Goal: Task Accomplishment & Management: Use online tool/utility

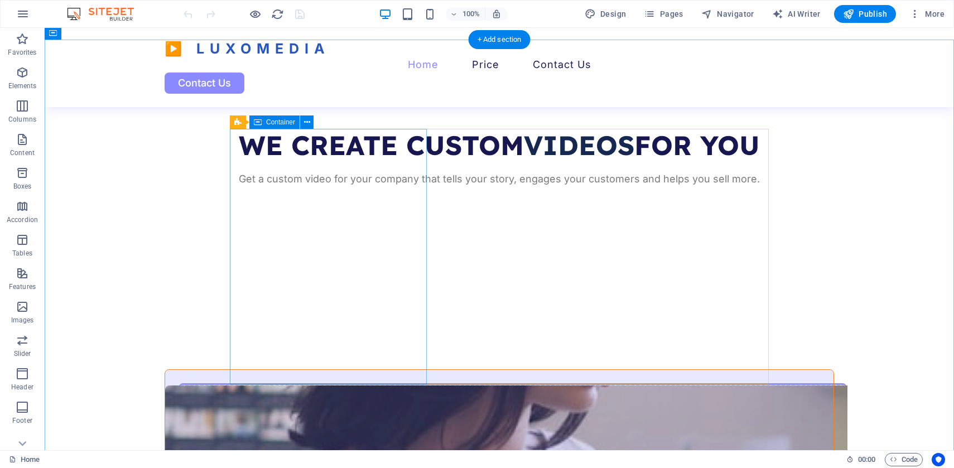
scroll to position [368, 0]
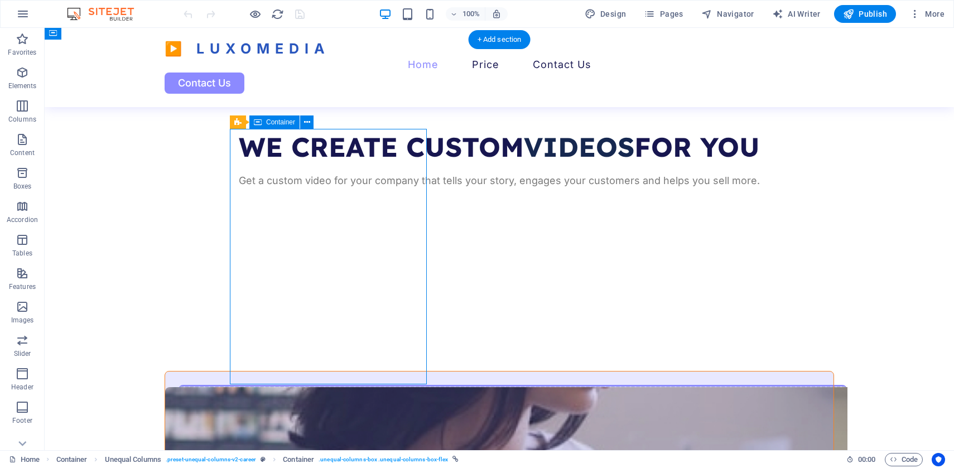
select select "px"
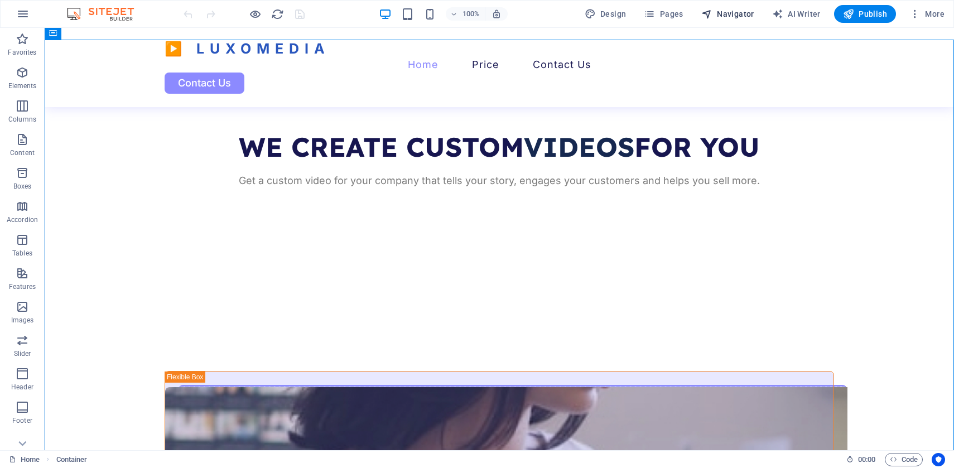
click at [737, 11] on span "Navigator" at bounding box center [727, 13] width 53 height 11
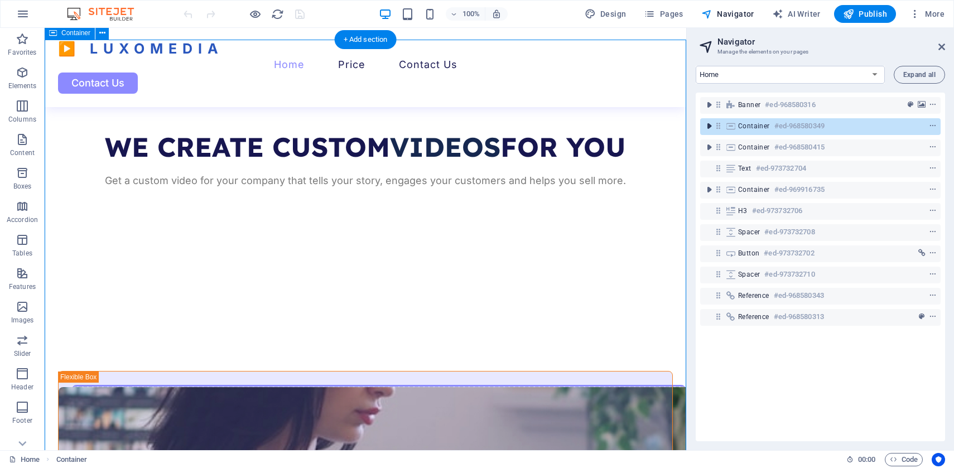
click at [708, 129] on icon "toggle-expand" at bounding box center [709, 126] width 11 height 11
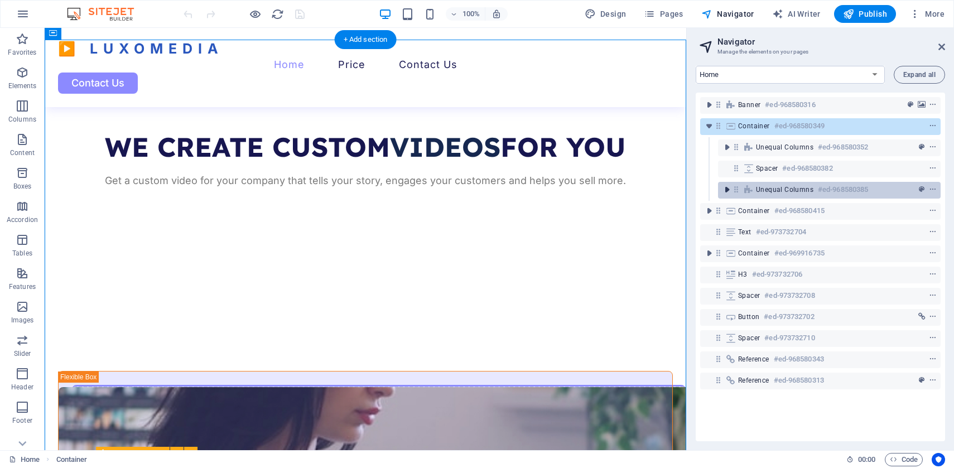
click at [732, 191] on icon "toggle-expand" at bounding box center [727, 189] width 11 height 11
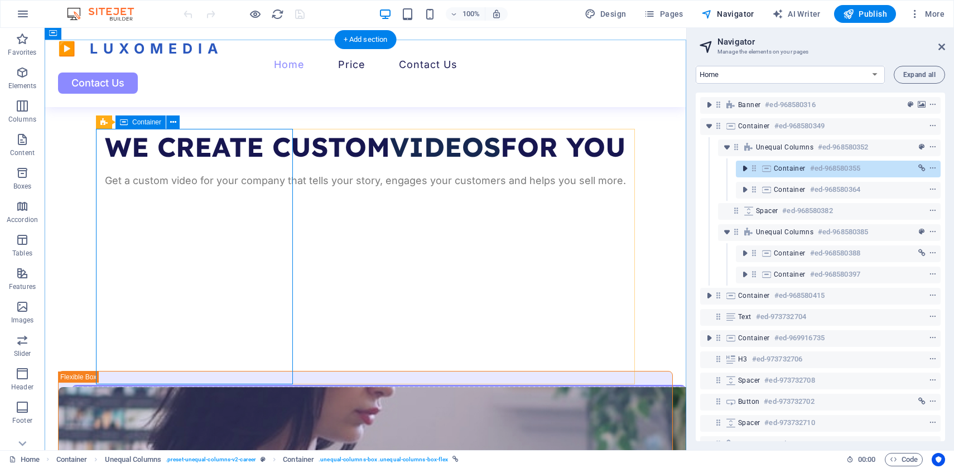
click at [743, 168] on icon "toggle-expand" at bounding box center [744, 168] width 11 height 11
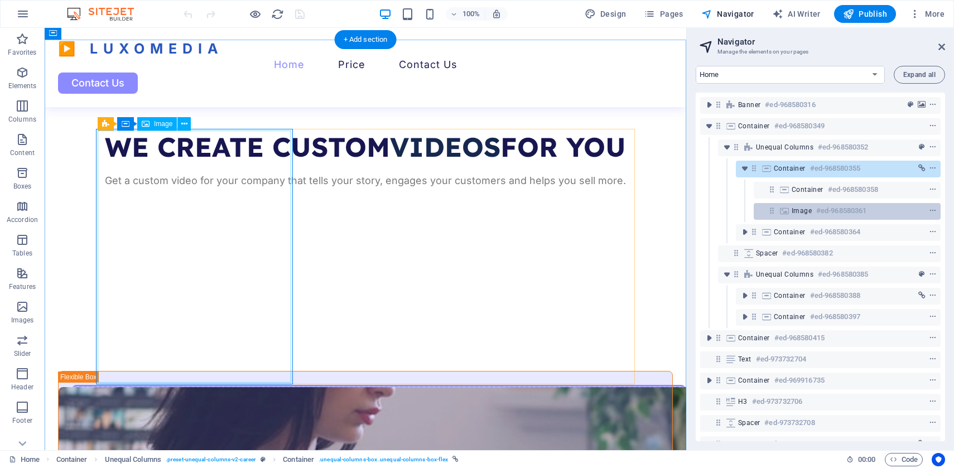
click at [803, 210] on span "Image" at bounding box center [802, 210] width 20 height 9
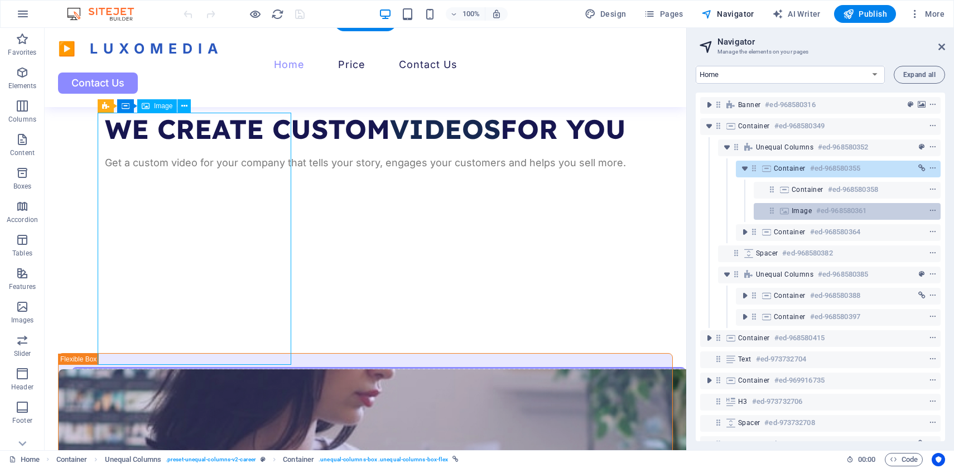
click at [803, 210] on span "Image" at bounding box center [802, 210] width 20 height 9
select select "vw"
select select "px"
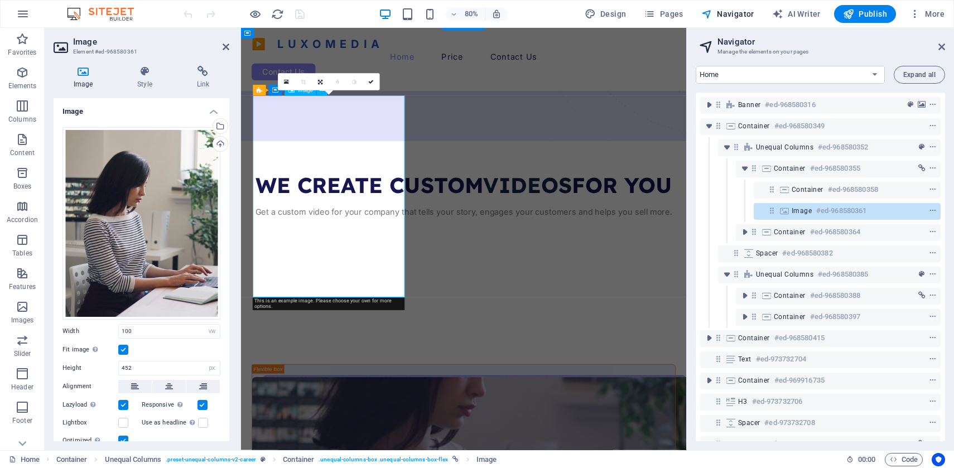
scroll to position [481, 0]
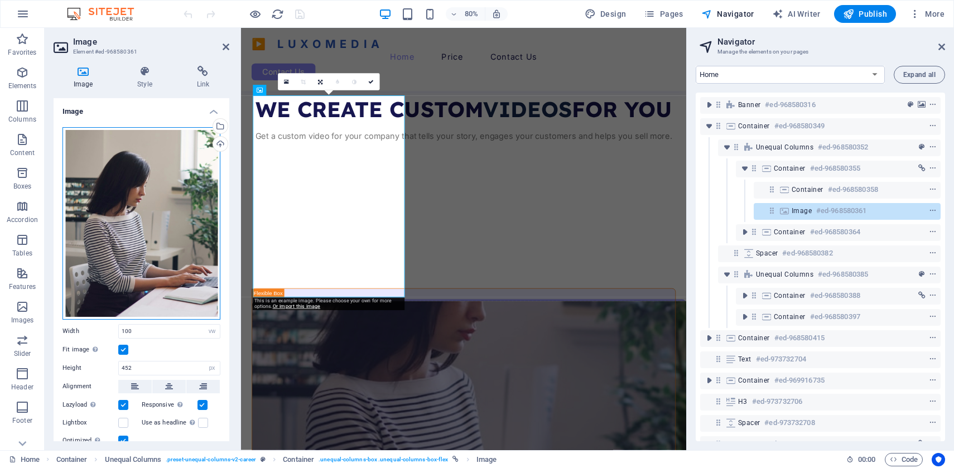
click at [141, 238] on div "Drag files here, click to choose files or select files from Files or our free s…" at bounding box center [142, 223] width 158 height 193
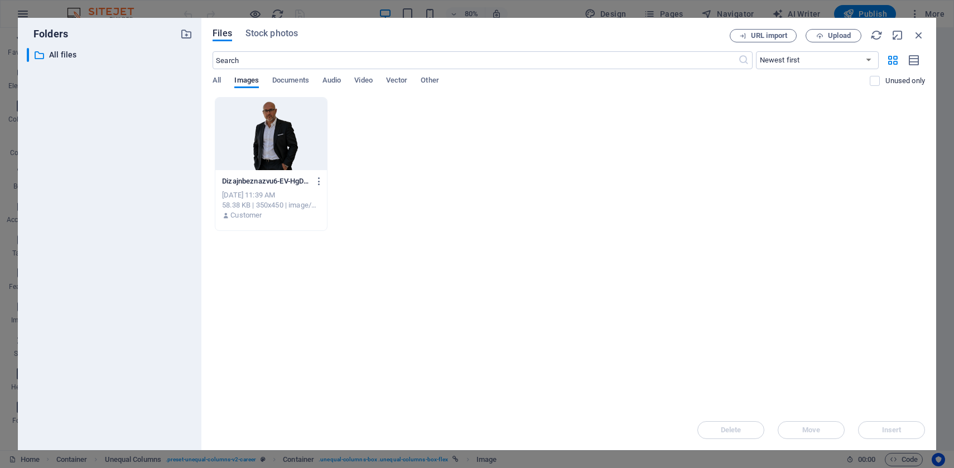
scroll to position [1273, 0]
click at [141, 238] on div "​ All files All files" at bounding box center [110, 244] width 166 height 393
click at [823, 39] on icon "button" at bounding box center [819, 35] width 7 height 7
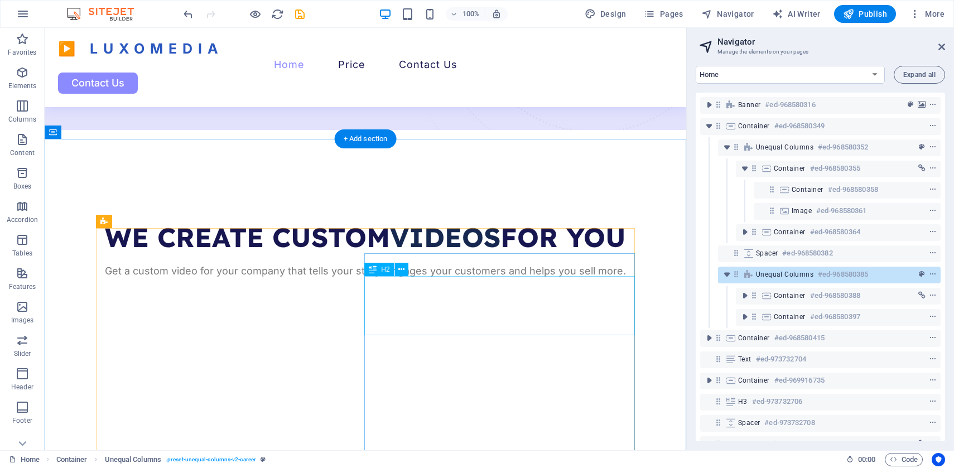
scroll to position [263, 0]
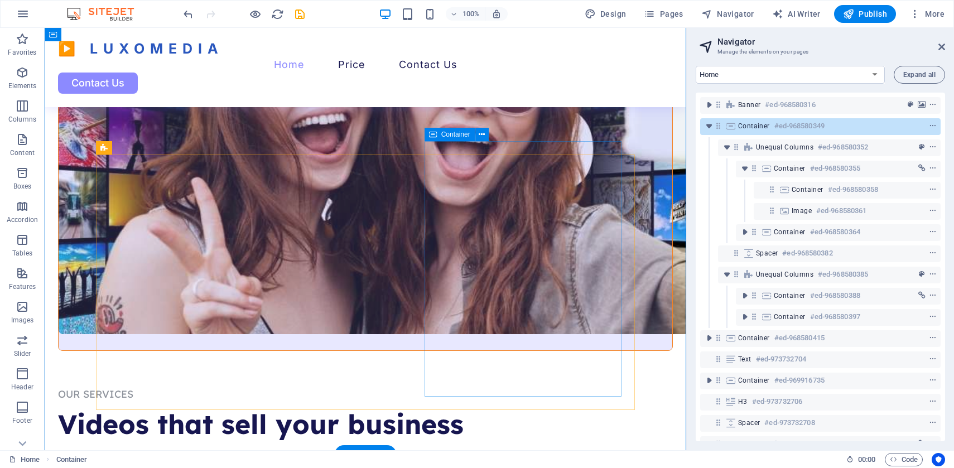
scroll to position [674, 0]
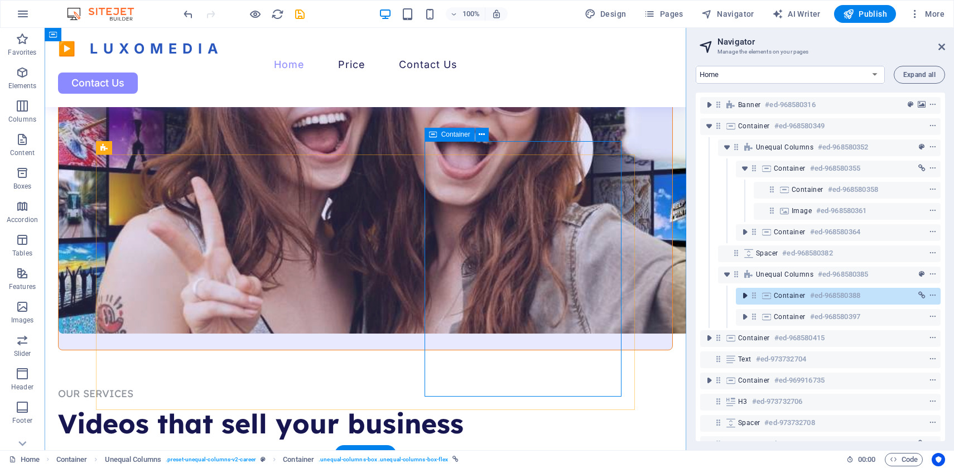
click at [742, 294] on icon "toggle-expand" at bounding box center [744, 295] width 11 height 11
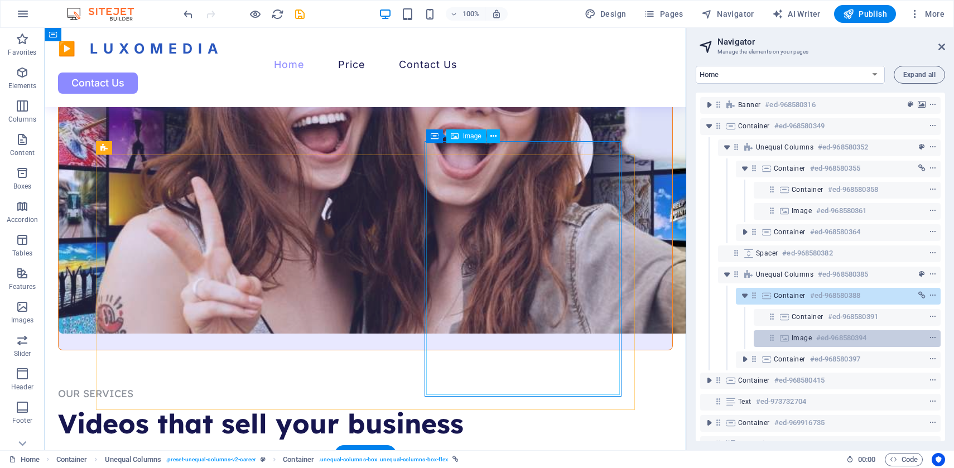
click at [790, 340] on icon at bounding box center [784, 338] width 12 height 9
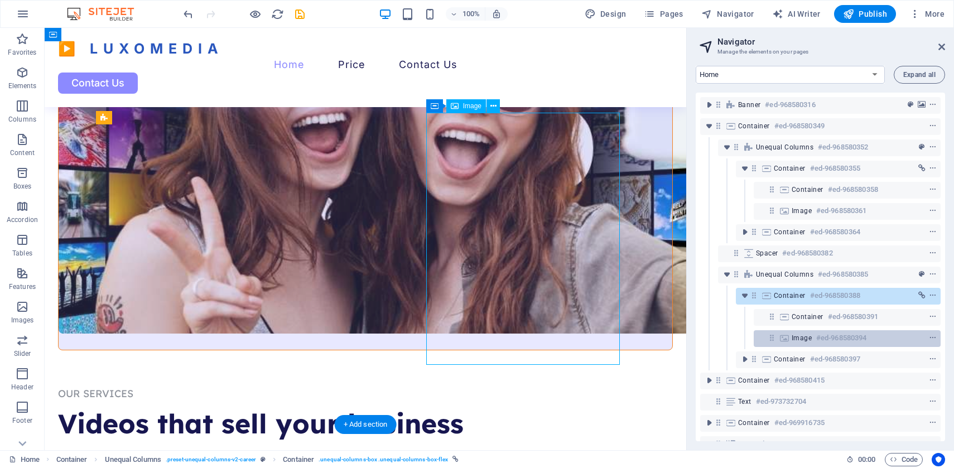
scroll to position [704, 0]
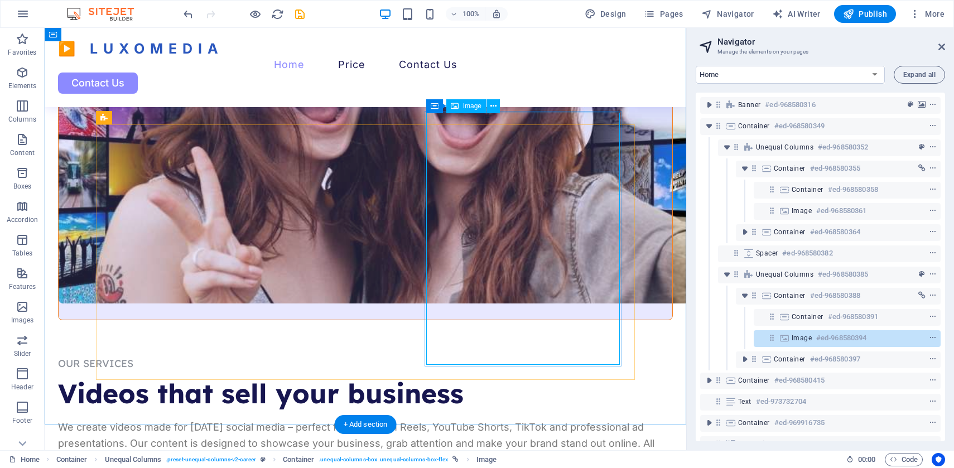
click at [804, 343] on div "Image #ed-968580394" at bounding box center [838, 337] width 93 height 13
select select "vw"
select select "px"
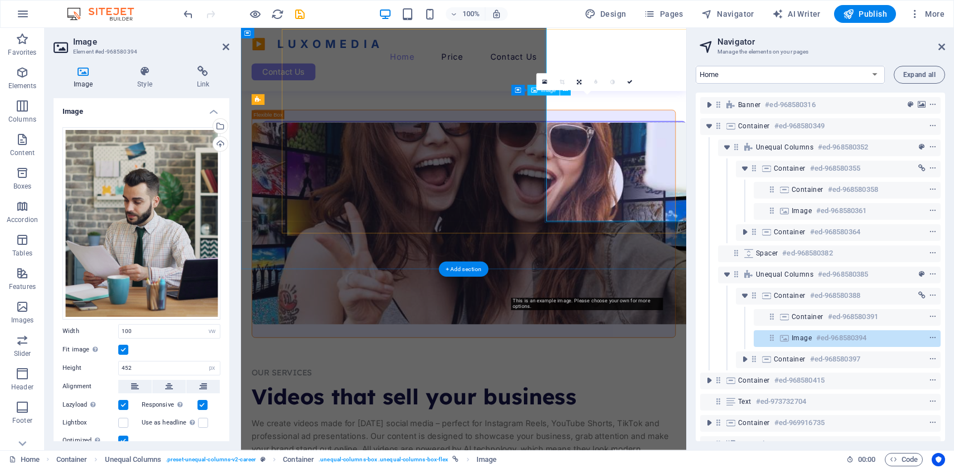
scroll to position [799, 0]
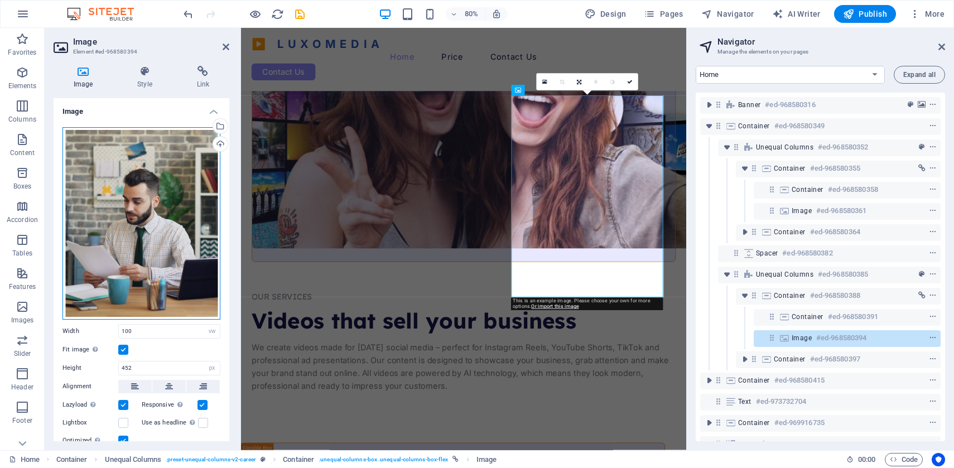
click at [164, 176] on div "Drag files here, click to choose files or select files from Files or our free s…" at bounding box center [142, 223] width 158 height 193
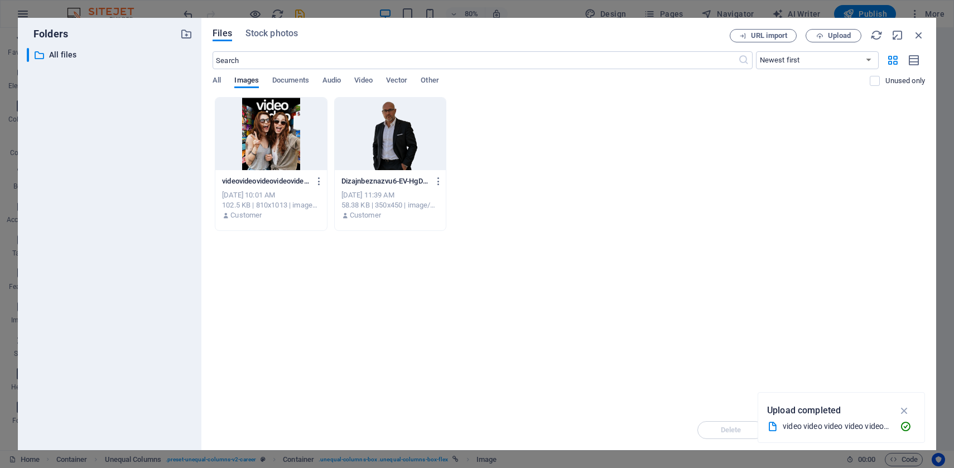
click at [164, 176] on div "​ All files All files" at bounding box center [110, 244] width 166 height 393
click at [830, 36] on span "Upload" at bounding box center [839, 35] width 23 height 7
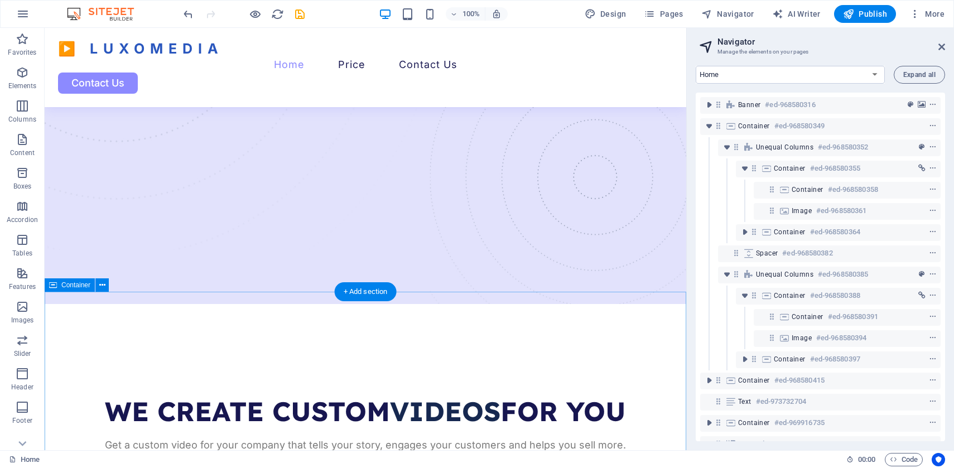
scroll to position [93, 0]
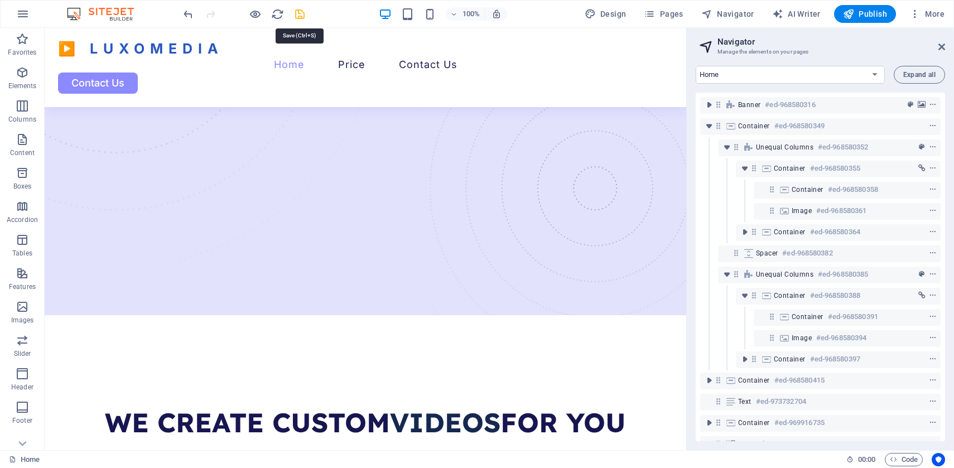
click at [301, 17] on icon "save" at bounding box center [300, 14] width 13 height 13
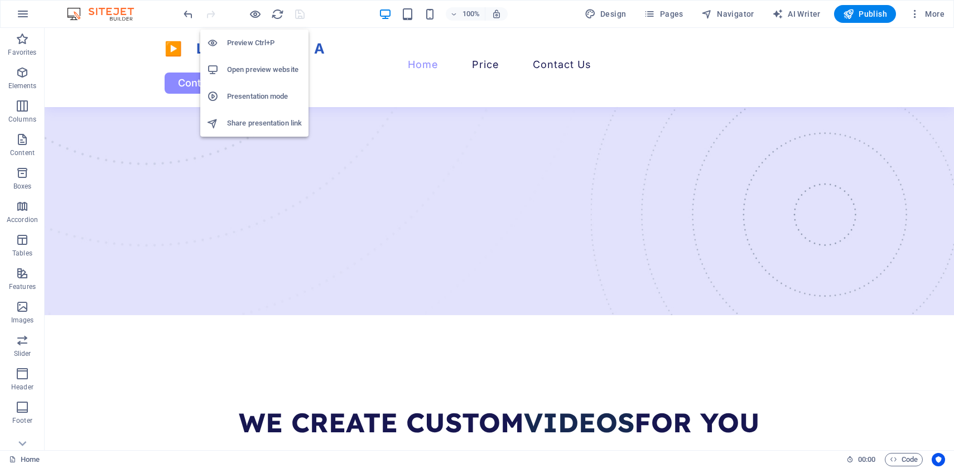
click at [252, 43] on h6 "Preview Ctrl+P" at bounding box center [264, 42] width 75 height 13
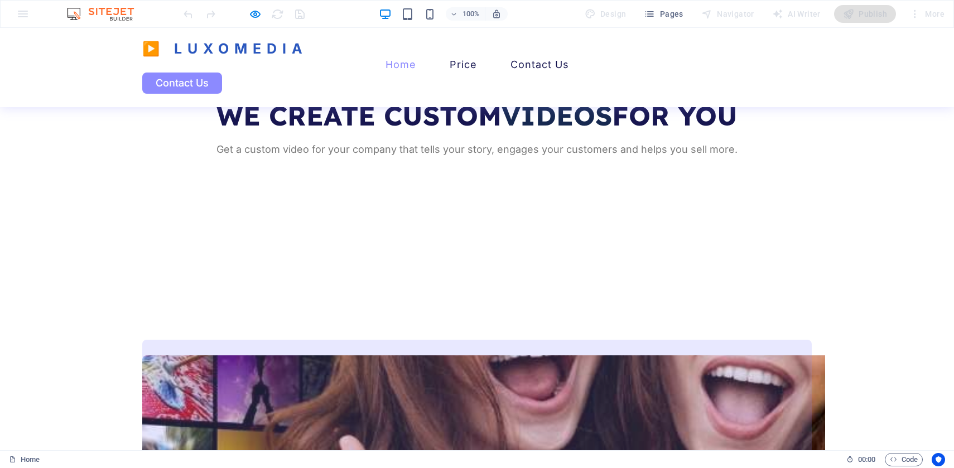
scroll to position [406, 0]
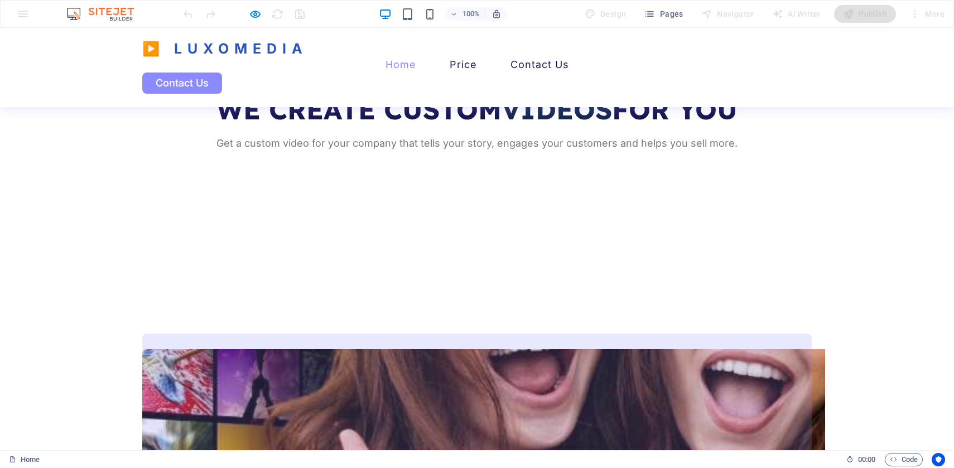
click at [321, 334] on link "Drop content here or Add elements Paste clipboard" at bounding box center [477, 475] width 670 height 282
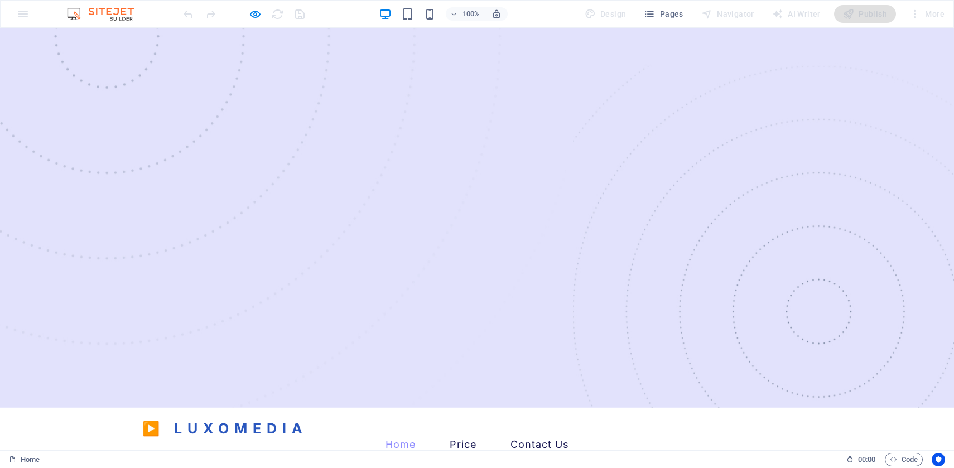
scroll to position [12, 0]
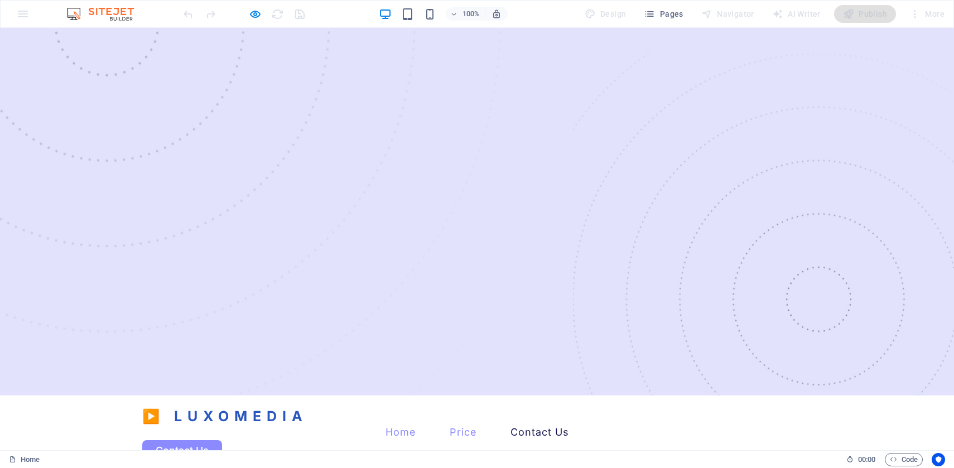
click at [477, 427] on link "Price" at bounding box center [463, 432] width 27 height 10
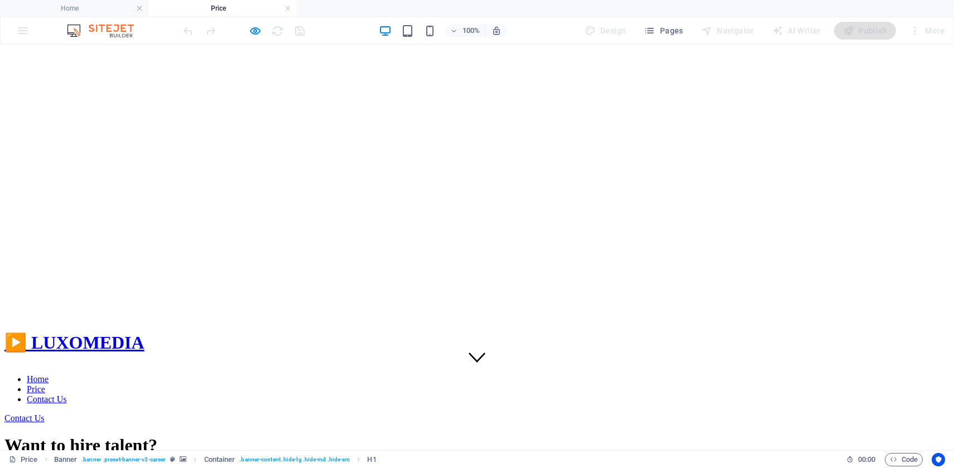
scroll to position [0, 0]
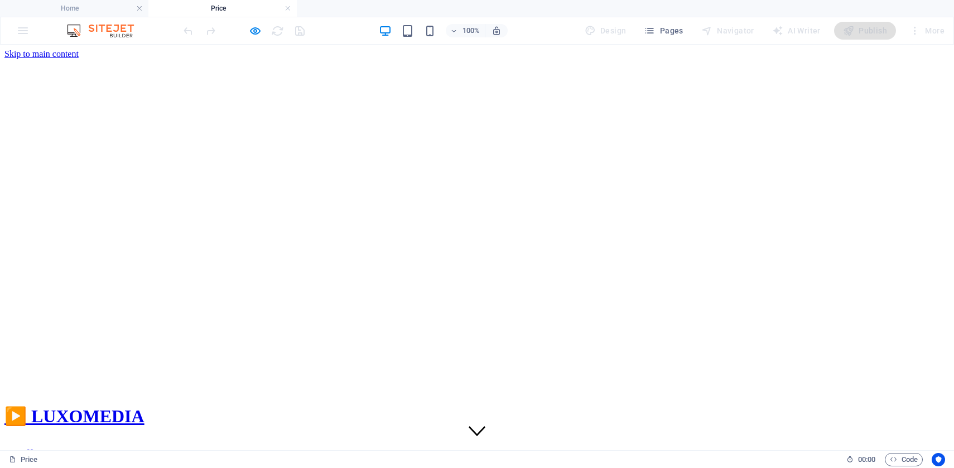
click at [480, 59] on figure at bounding box center [476, 59] width 945 height 0
click at [440, 448] on nav "Home Price Contact Us" at bounding box center [476, 463] width 945 height 30
click at [427, 448] on nav "Home Price Contact Us" at bounding box center [476, 463] width 945 height 30
click at [448, 448] on nav "Home Price Contact Us" at bounding box center [476, 463] width 945 height 30
click at [668, 35] on span "Pages" at bounding box center [663, 30] width 39 height 11
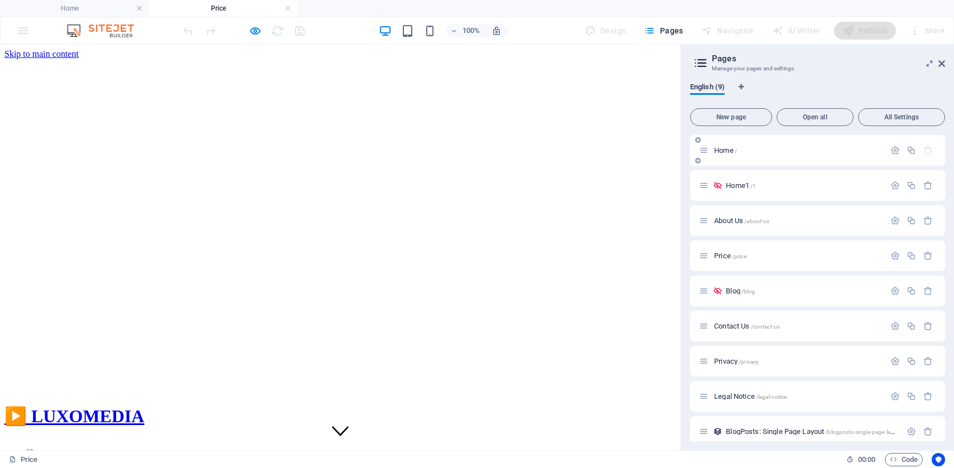
click at [729, 156] on div "Home /" at bounding box center [792, 150] width 186 height 13
click at [724, 148] on span "Home /" at bounding box center [725, 150] width 23 height 8
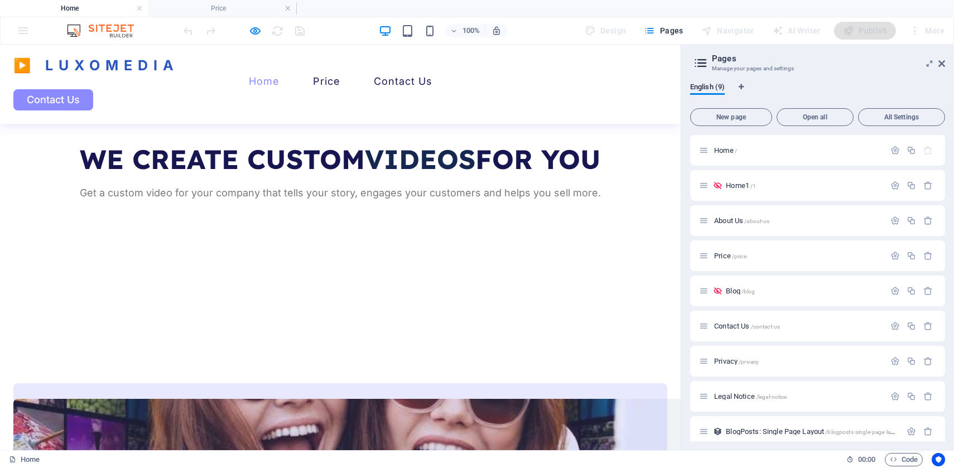
scroll to position [359, 0]
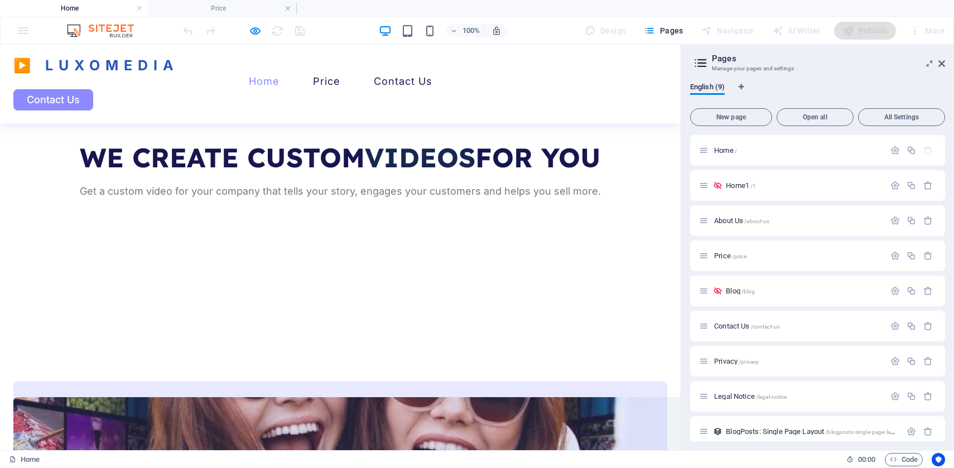
click at [735, 149] on span "/" at bounding box center [736, 151] width 2 height 6
click at [250, 35] on icon "button" at bounding box center [255, 31] width 13 height 13
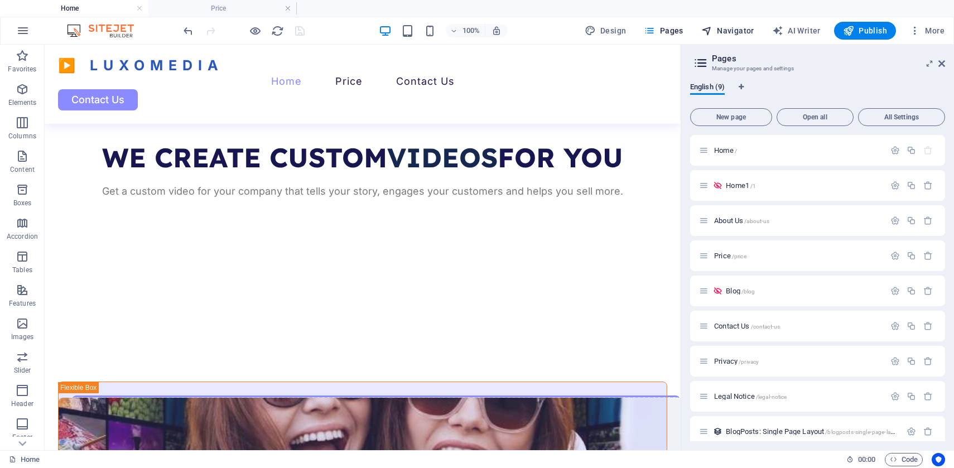
click at [740, 27] on span "Navigator" at bounding box center [727, 30] width 53 height 11
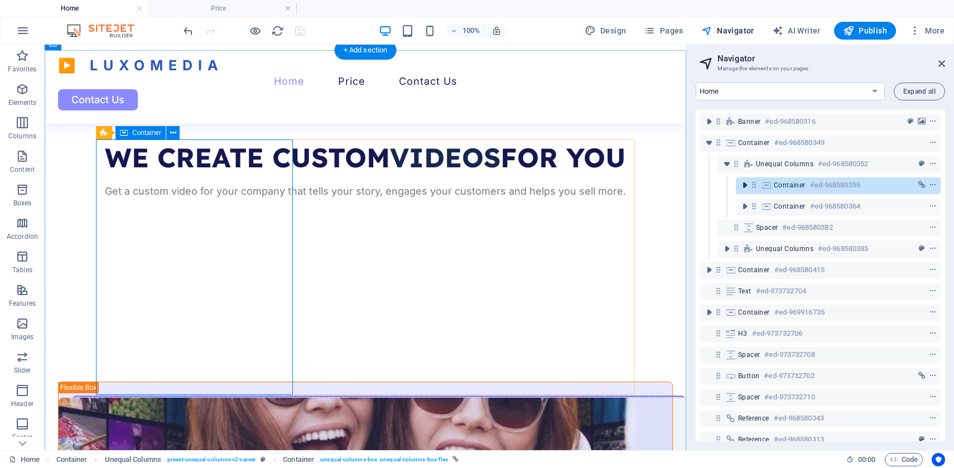
click at [744, 187] on icon "toggle-expand" at bounding box center [744, 185] width 11 height 11
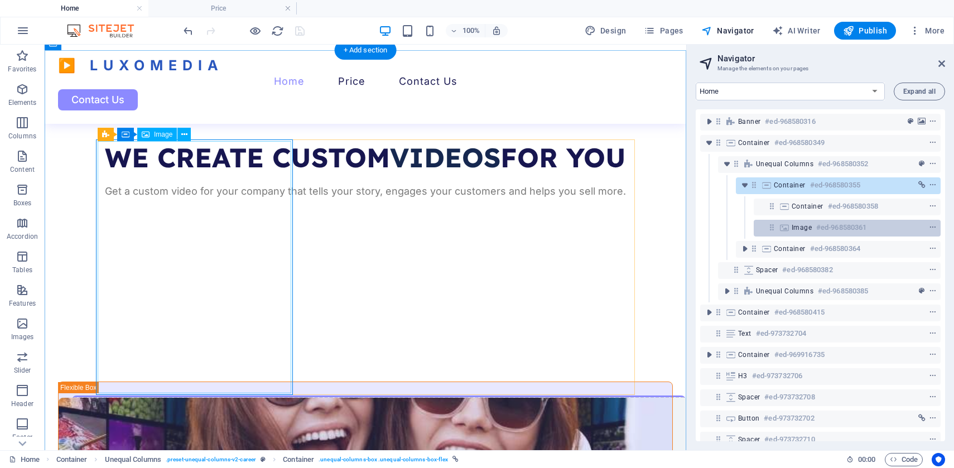
click at [798, 227] on span "Image" at bounding box center [802, 227] width 20 height 9
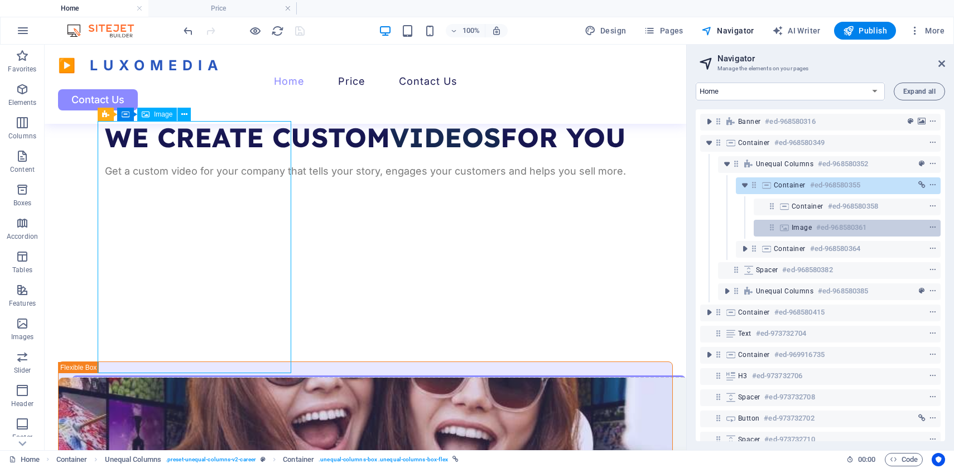
click at [798, 227] on span "Image" at bounding box center [802, 227] width 20 height 9
select select "vw"
select select "px"
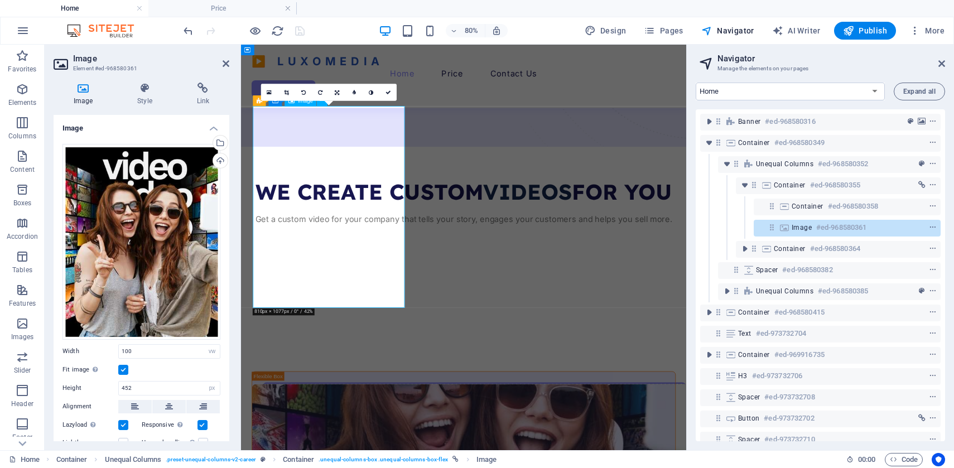
scroll to position [470, 0]
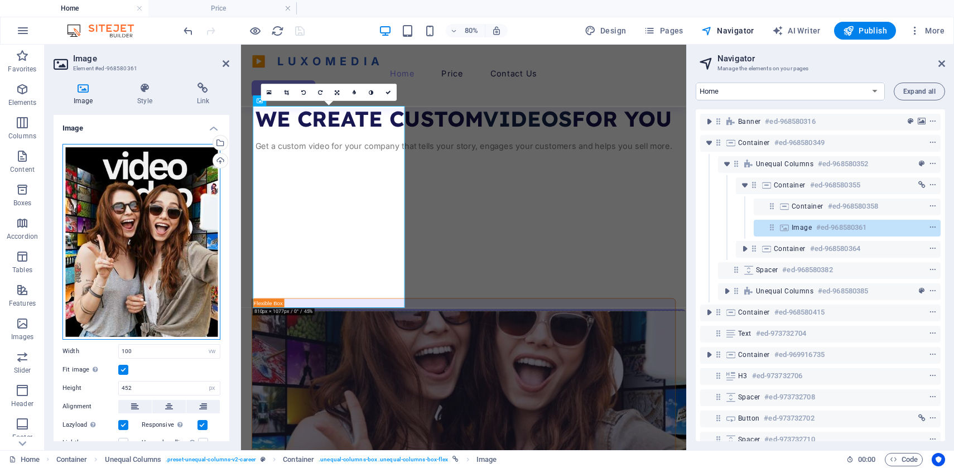
click at [143, 227] on div "Drag files here, click to choose files or select files from Files or our free s…" at bounding box center [142, 242] width 158 height 196
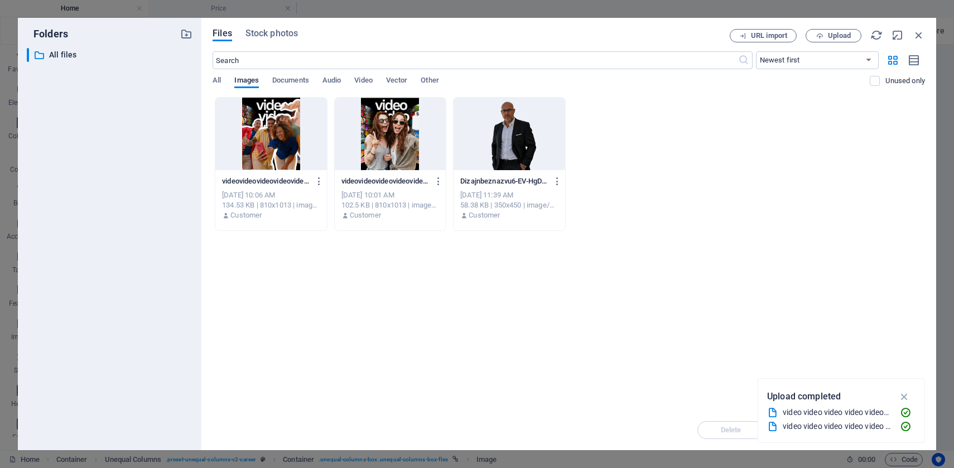
click at [143, 227] on div "​ All files All files" at bounding box center [110, 244] width 166 height 393
click at [822, 36] on icon "button" at bounding box center [819, 35] width 7 height 7
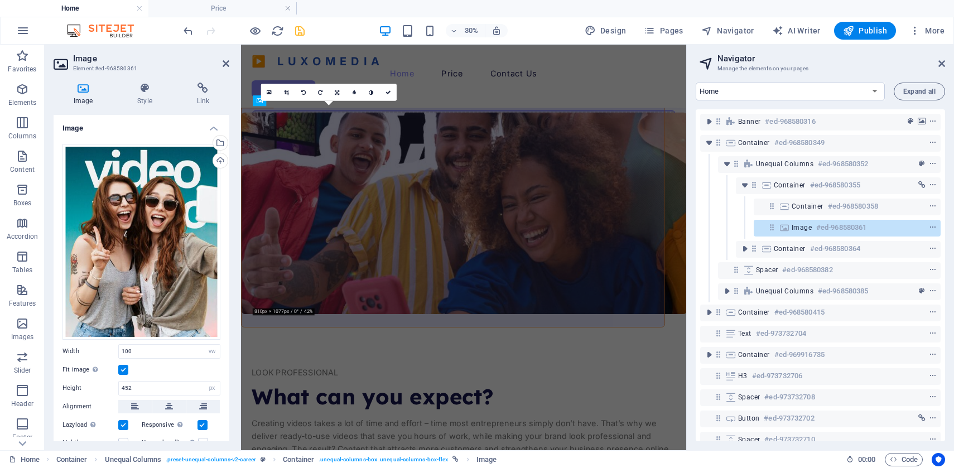
scroll to position [470, 0]
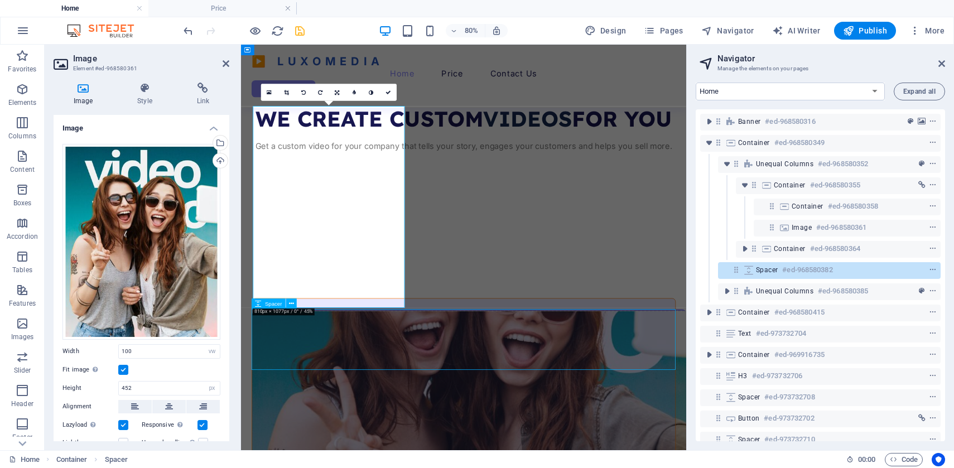
scroll to position [379, 0]
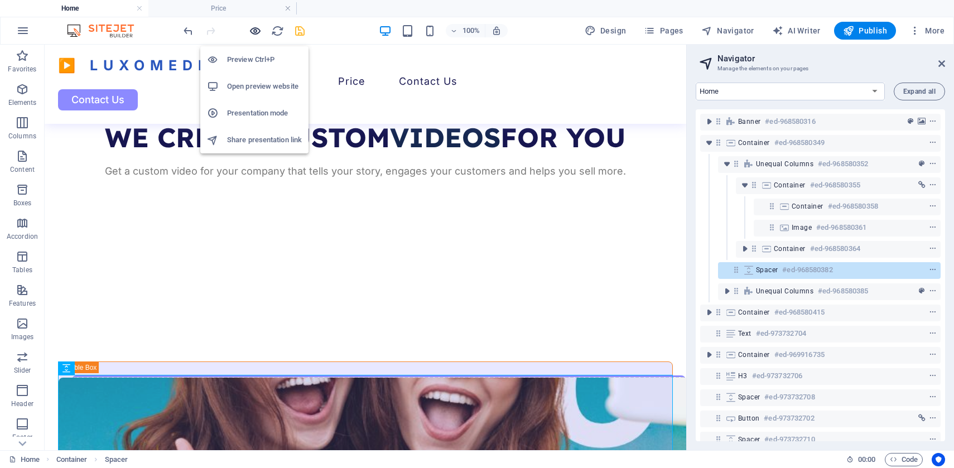
click at [256, 31] on icon "button" at bounding box center [255, 31] width 13 height 13
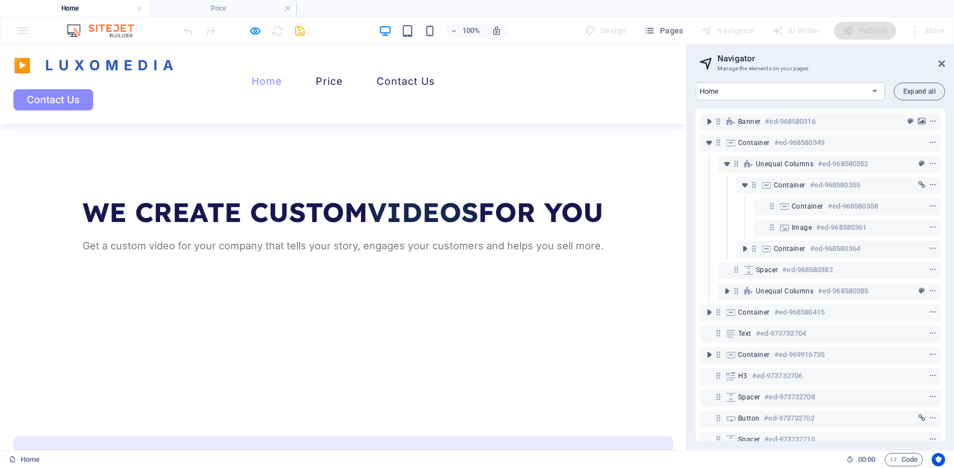
scroll to position [309, 0]
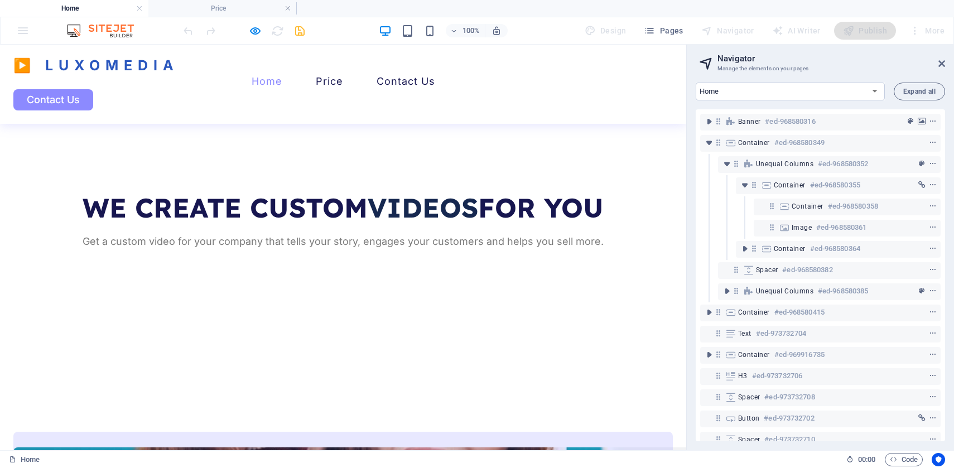
click at [944, 63] on icon at bounding box center [942, 63] width 7 height 9
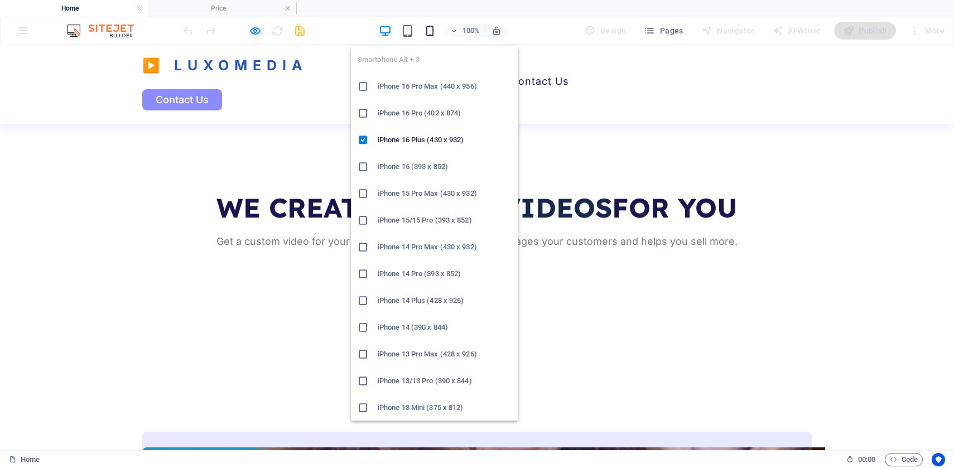
click at [432, 27] on icon "button" at bounding box center [430, 31] width 13 height 13
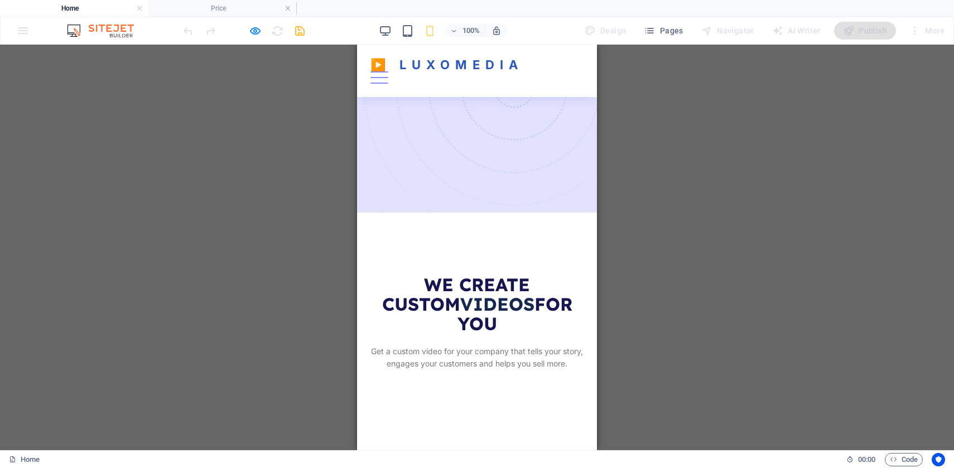
scroll to position [151, 0]
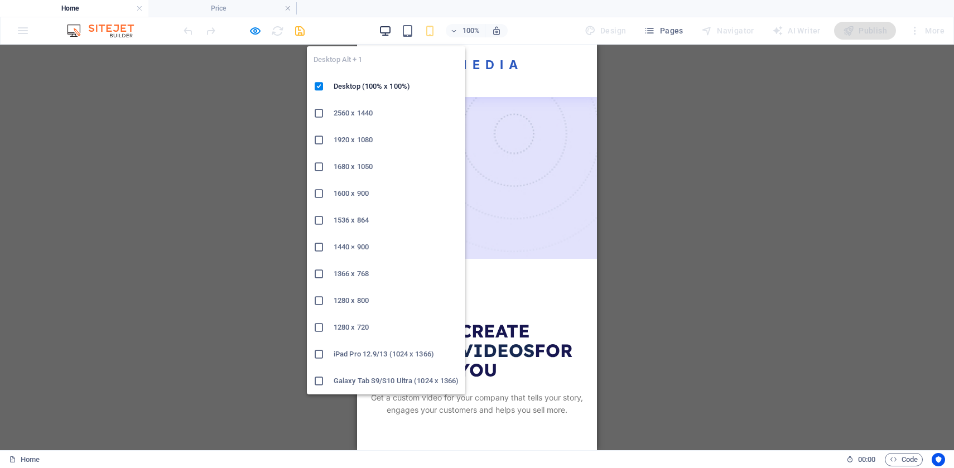
click at [383, 26] on icon "button" at bounding box center [385, 31] width 13 height 13
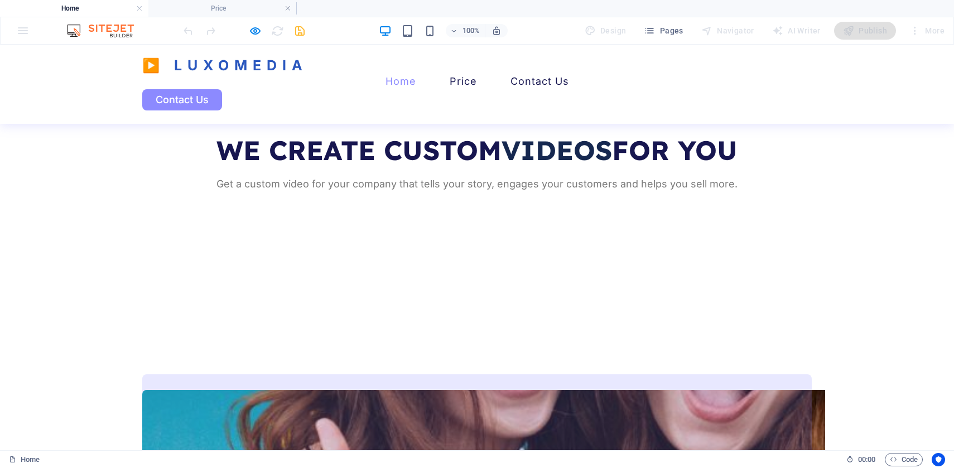
scroll to position [368, 0]
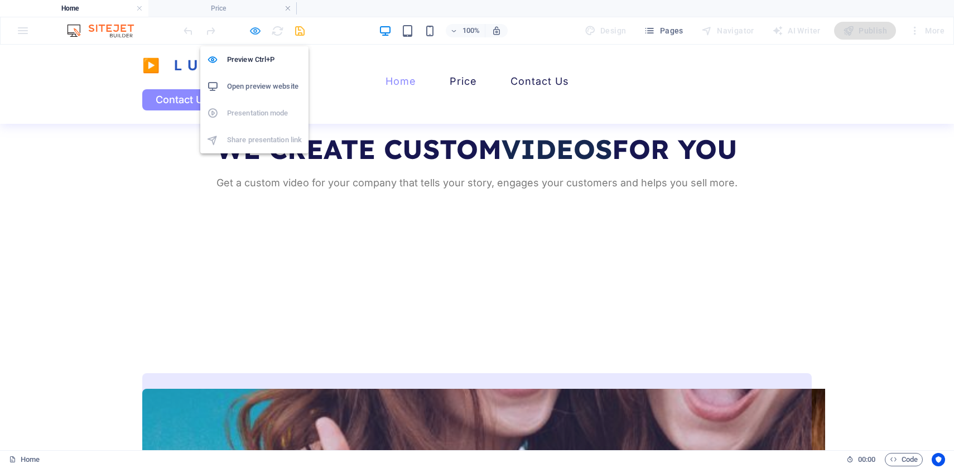
click at [256, 31] on icon "button" at bounding box center [255, 31] width 13 height 13
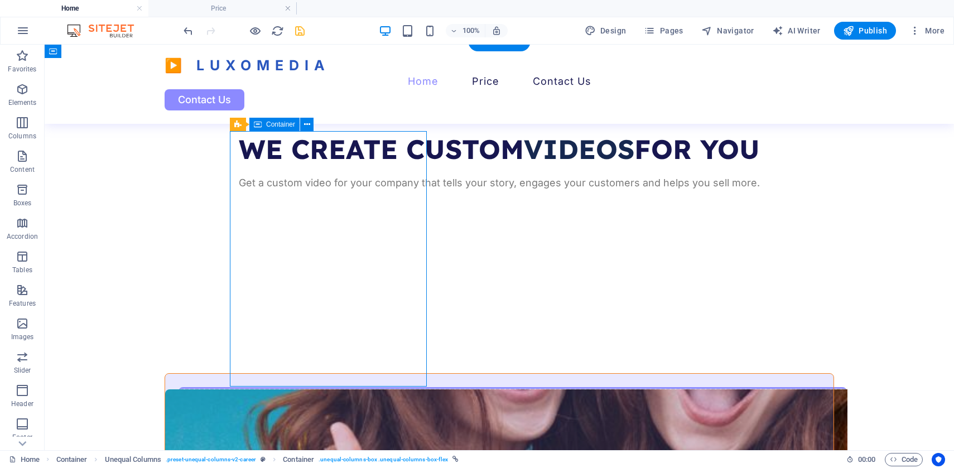
select select "px"
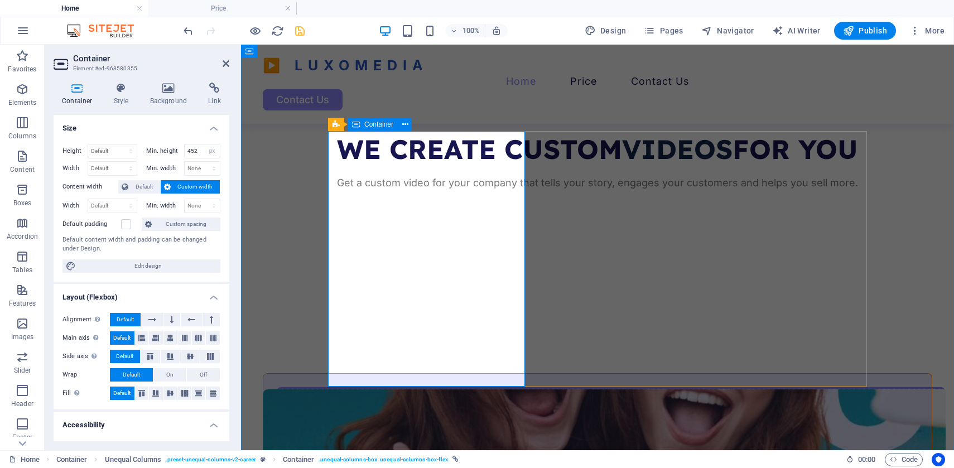
click at [170, 96] on h4 "Background" at bounding box center [171, 94] width 59 height 23
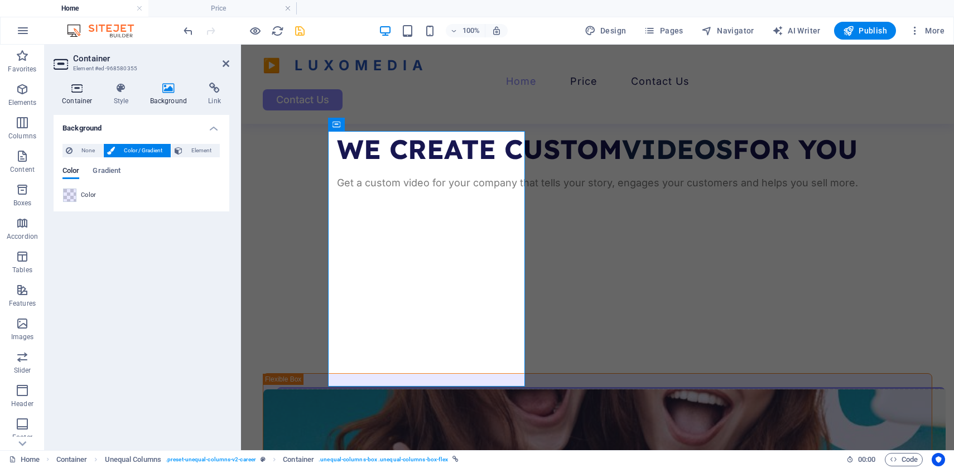
click at [79, 90] on icon at bounding box center [77, 88] width 47 height 11
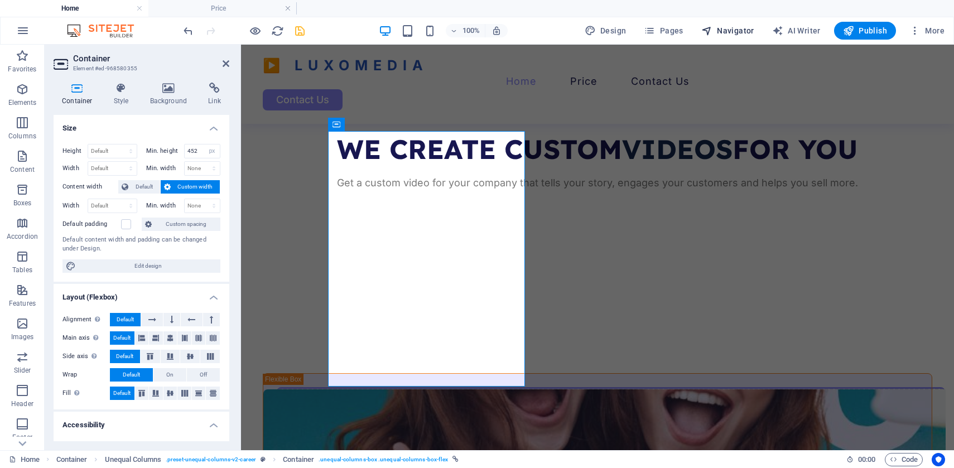
click at [712, 32] on icon "button" at bounding box center [706, 30] width 11 height 11
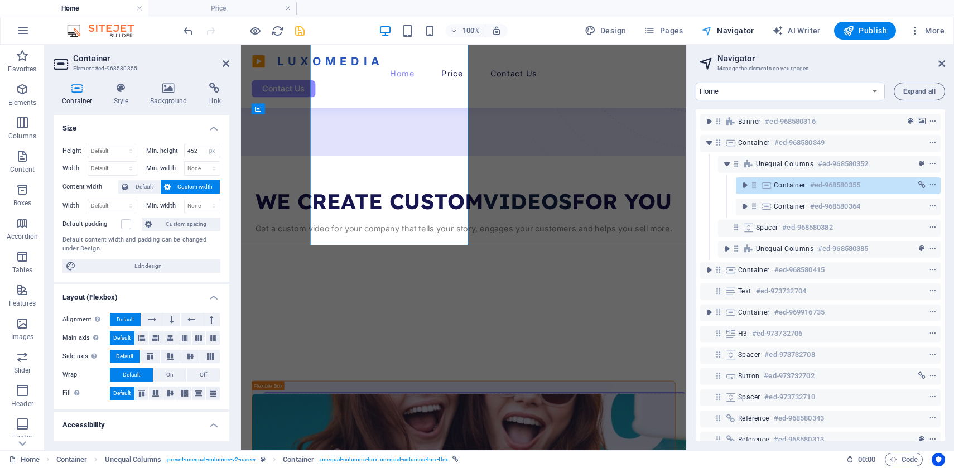
scroll to position [459, 0]
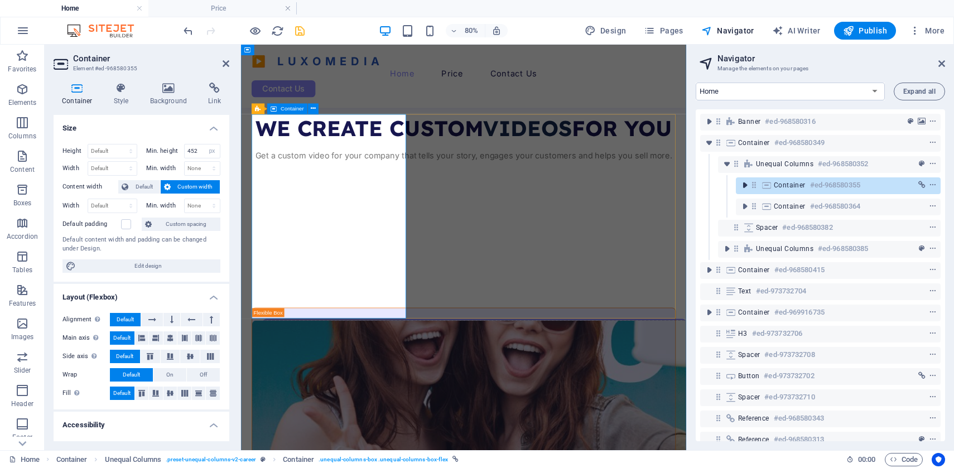
click at [746, 185] on icon "toggle-expand" at bounding box center [744, 185] width 11 height 11
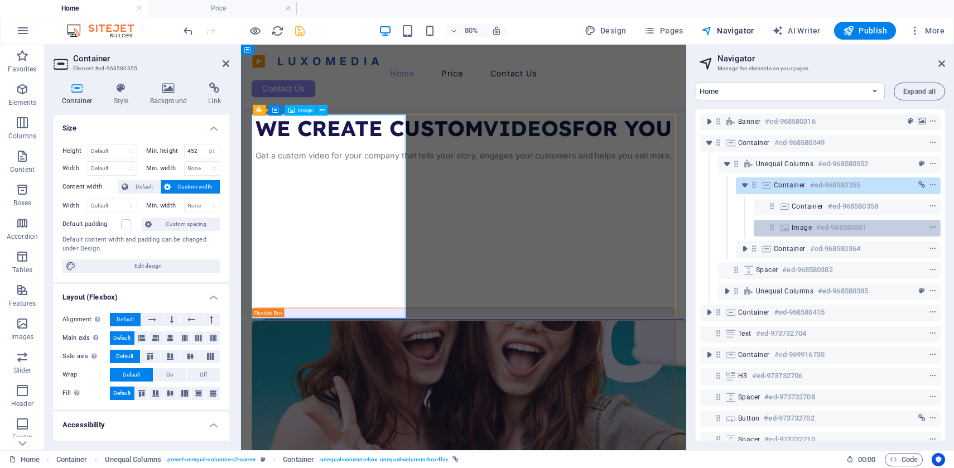
click at [787, 223] on icon at bounding box center [784, 227] width 12 height 9
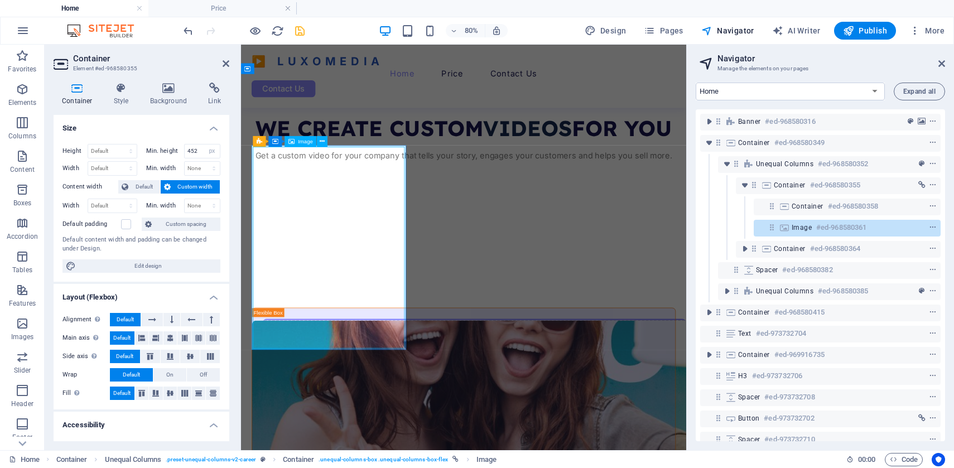
scroll to position [420, 0]
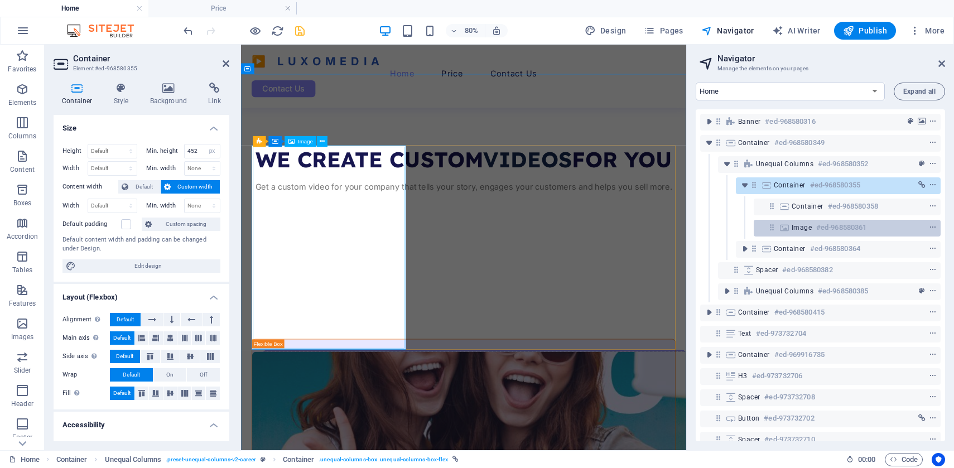
click at [791, 228] on div "Image #ed-968580361" at bounding box center [847, 228] width 187 height 17
select select "vw"
select select "px"
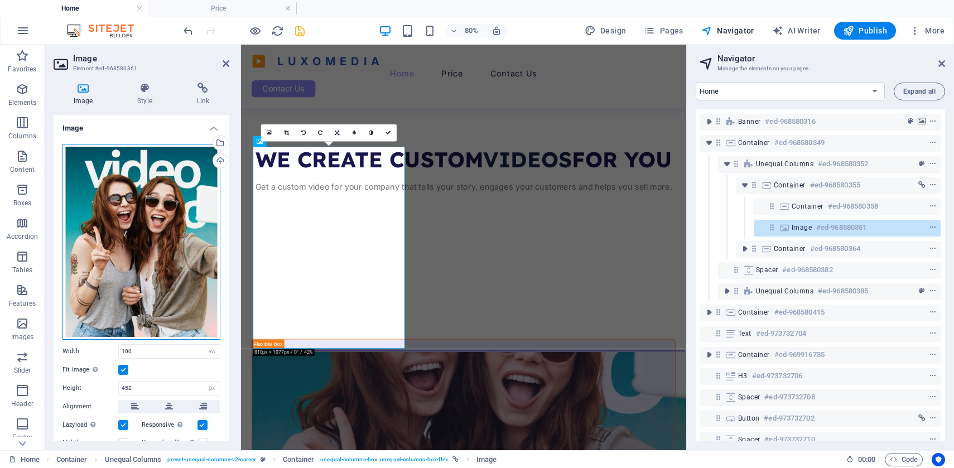
click at [161, 233] on div "Drag files here, click to choose files or select files from Files or our free s…" at bounding box center [142, 242] width 158 height 196
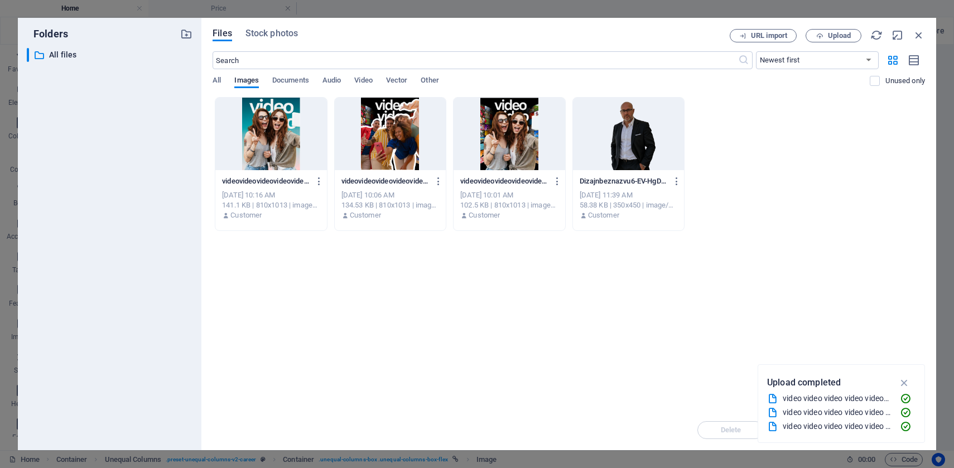
click at [161, 233] on div "​ All files All files" at bounding box center [110, 244] width 166 height 393
click at [499, 126] on div at bounding box center [509, 134] width 111 height 73
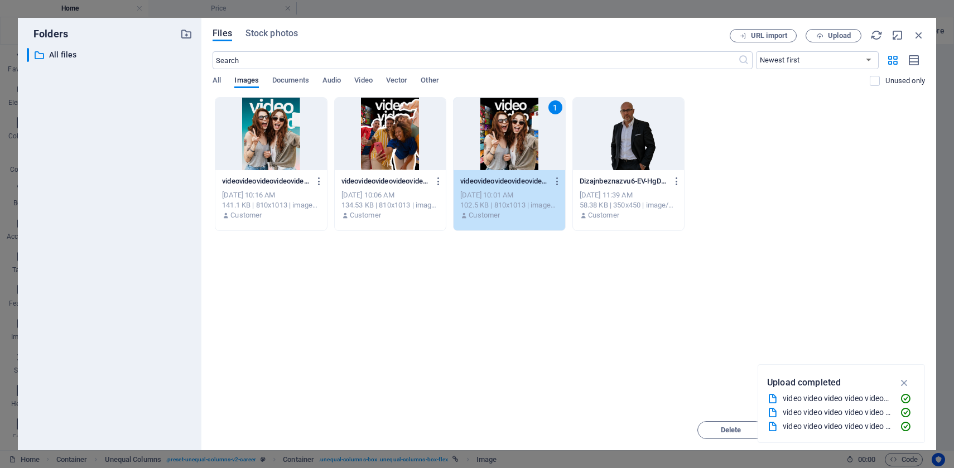
click at [499, 126] on div "1" at bounding box center [509, 134] width 111 height 73
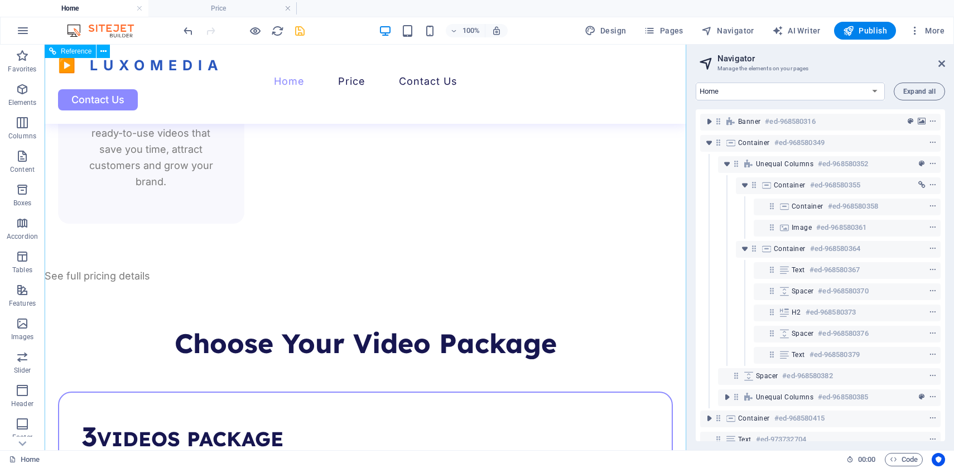
scroll to position [2245, 0]
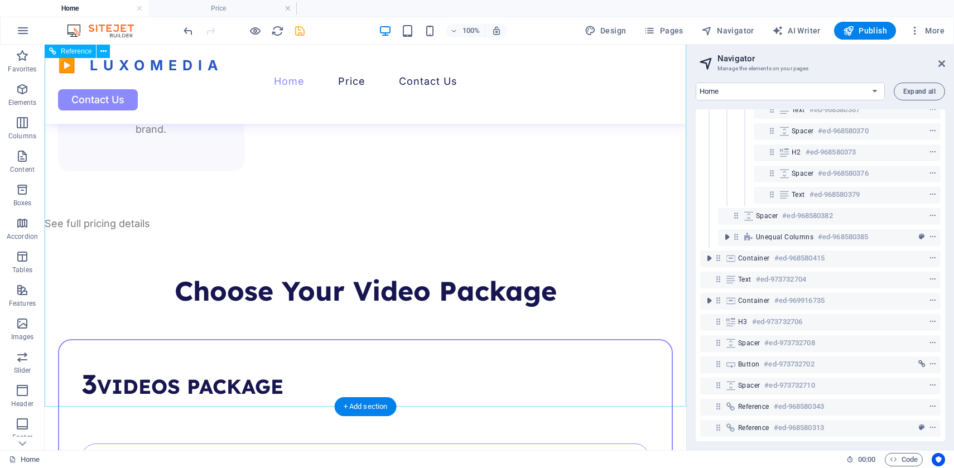
scroll to position [2303, 0]
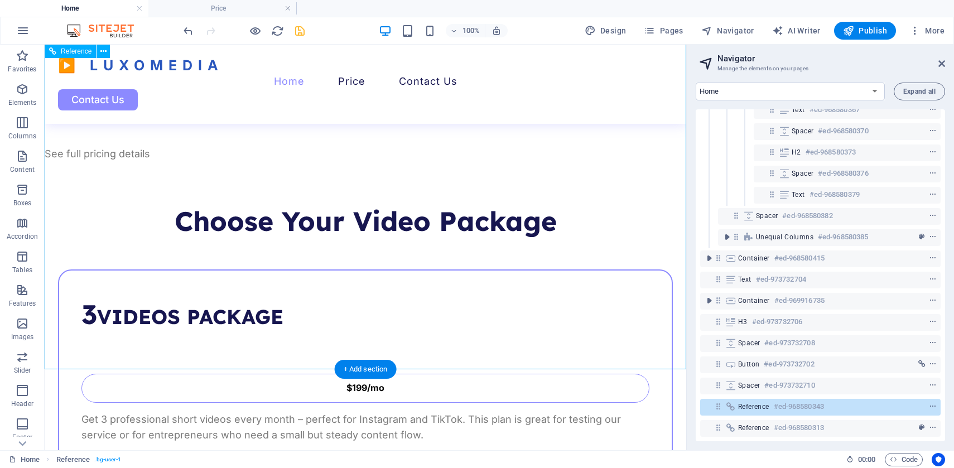
scroll to position [2375, 0]
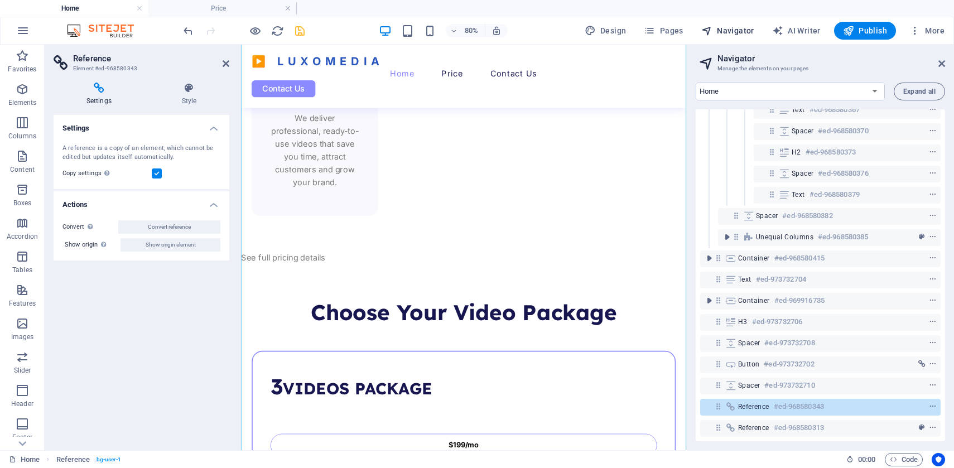
click at [720, 26] on span "Navigator" at bounding box center [727, 30] width 53 height 11
click at [224, 65] on icon at bounding box center [226, 63] width 7 height 9
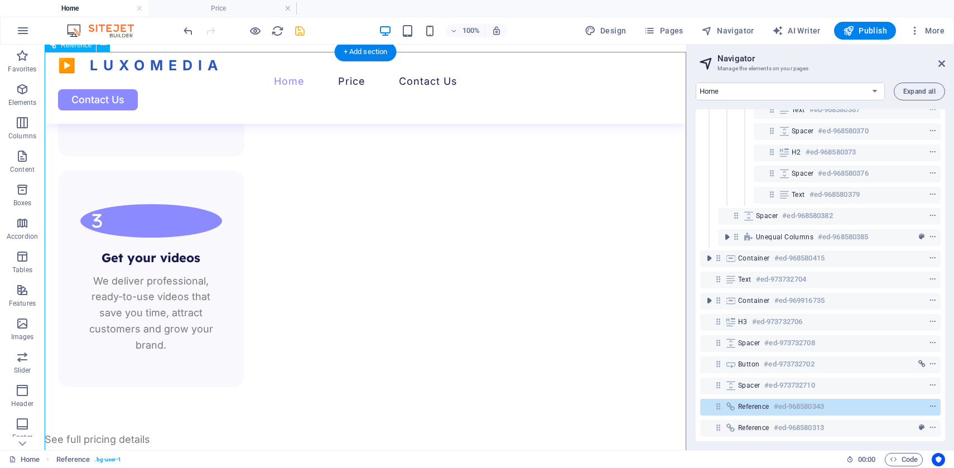
scroll to position [2332, 0]
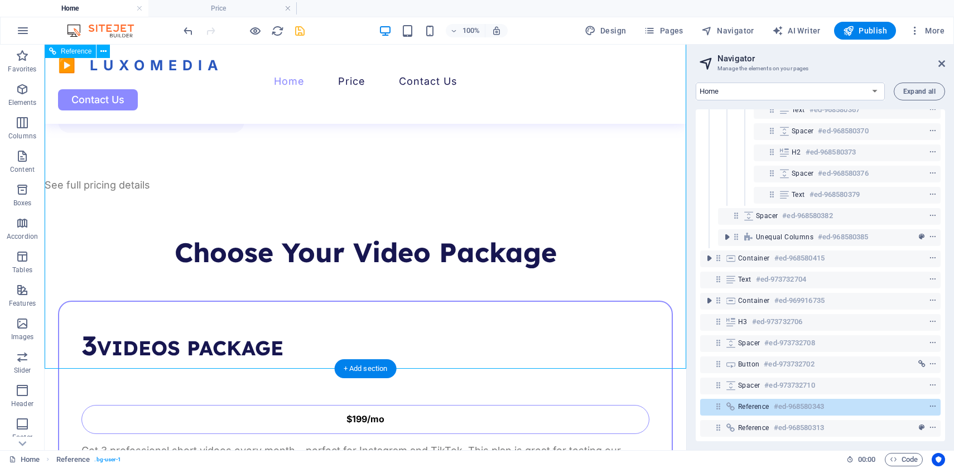
click at [718, 402] on icon at bounding box center [718, 406] width 9 height 9
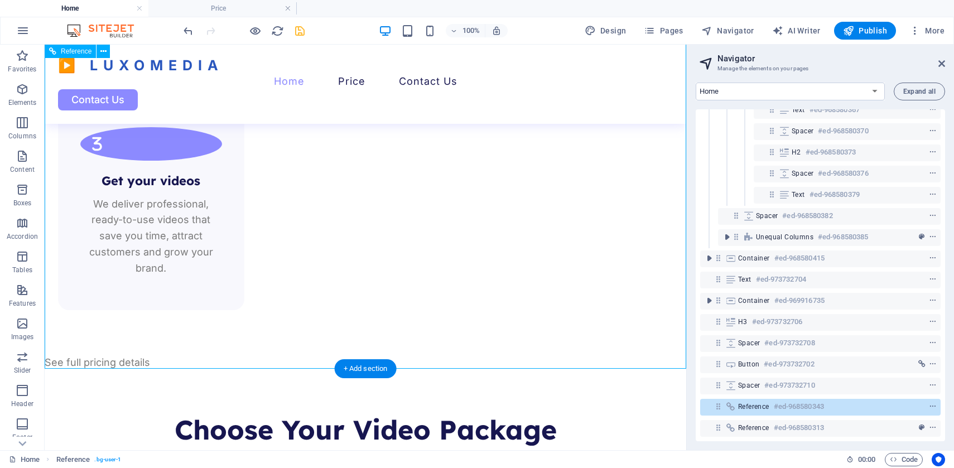
click at [718, 402] on icon at bounding box center [718, 406] width 9 height 9
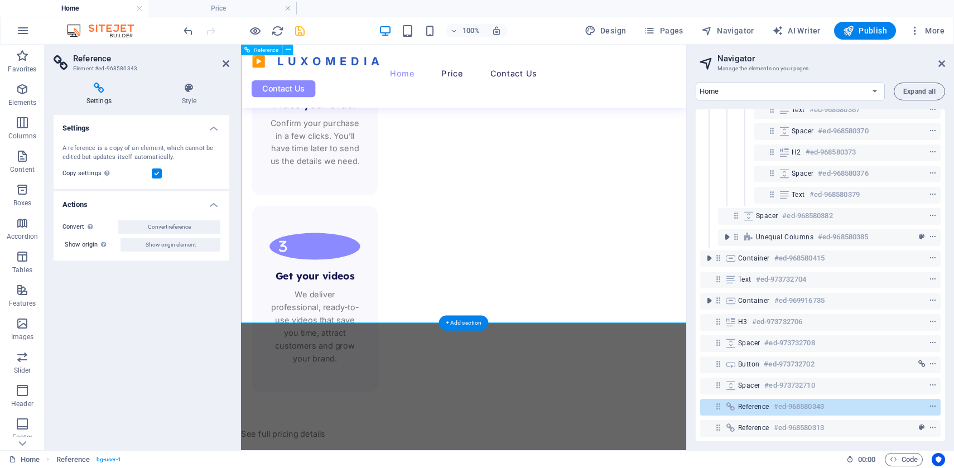
scroll to position [2307, 0]
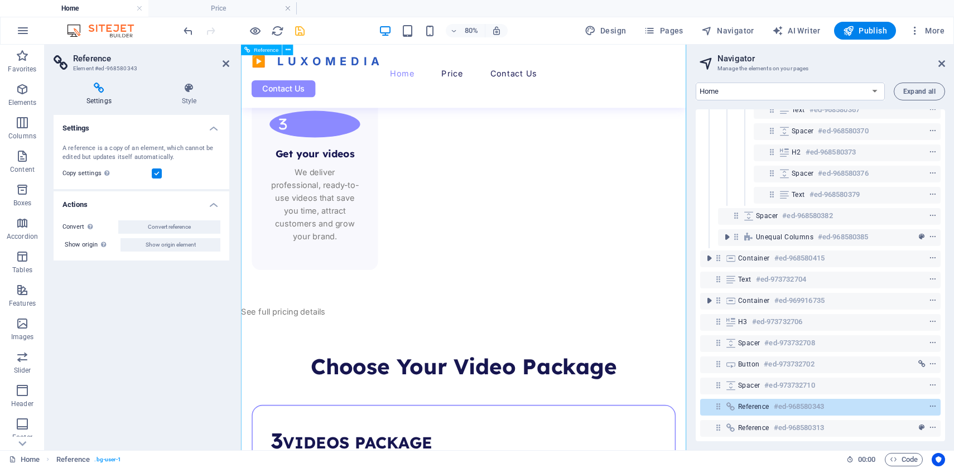
click at [713, 29] on icon "button" at bounding box center [706, 30] width 11 height 11
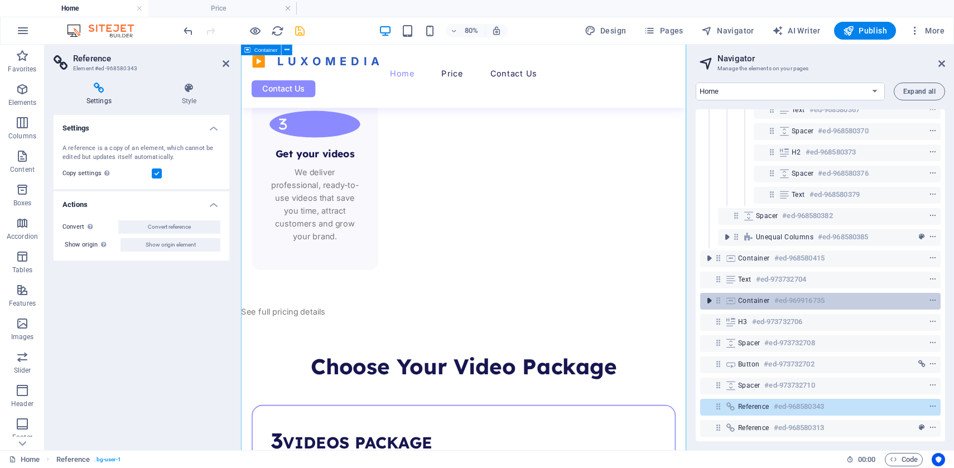
click at [711, 295] on icon "toggle-expand" at bounding box center [709, 300] width 11 height 11
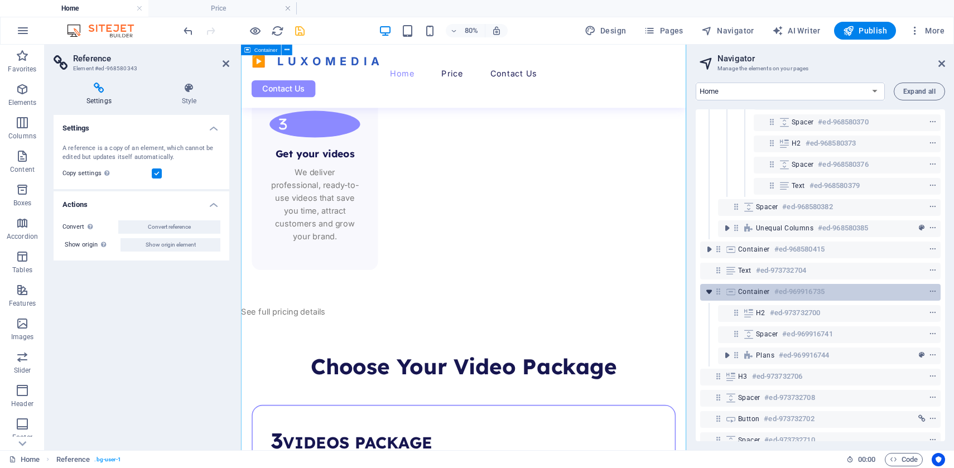
scroll to position [233, 0]
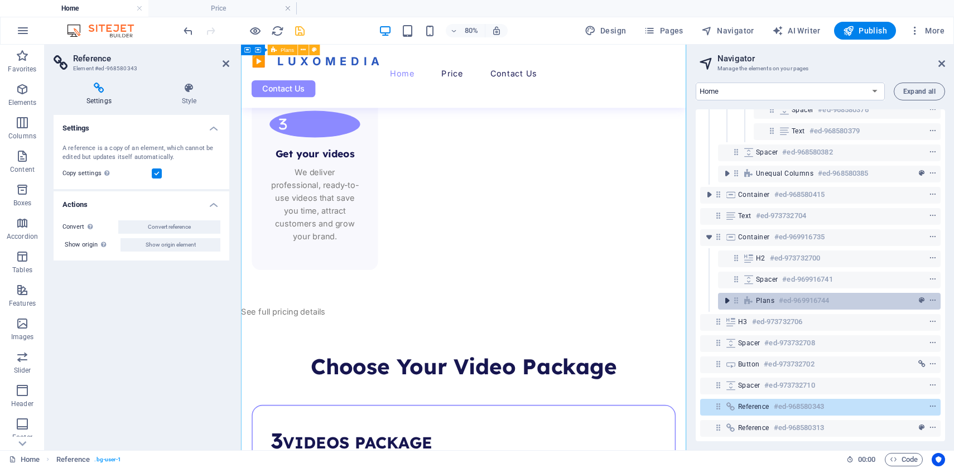
click at [729, 295] on icon "toggle-expand" at bounding box center [727, 300] width 11 height 11
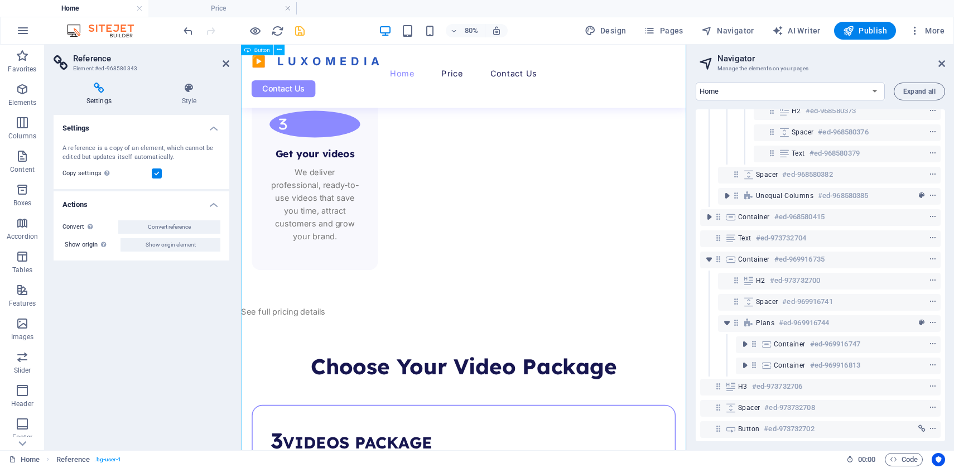
scroll to position [197, 0]
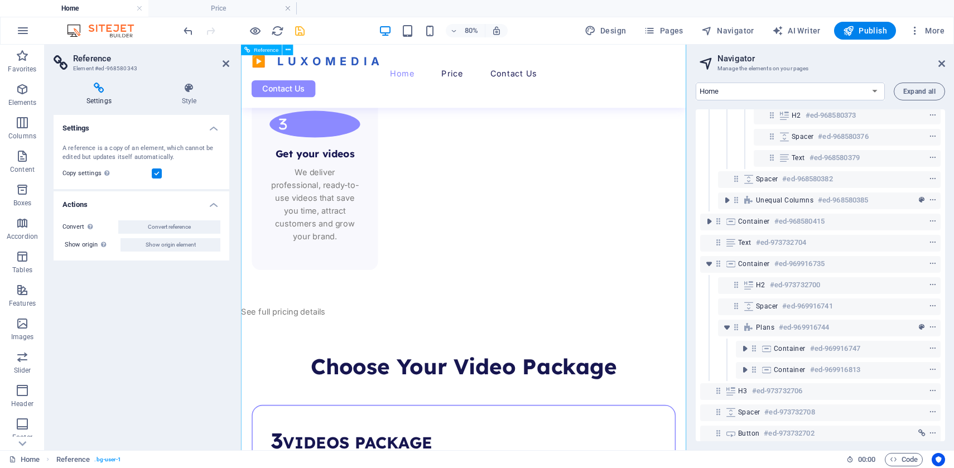
click at [226, 63] on icon at bounding box center [226, 63] width 7 height 9
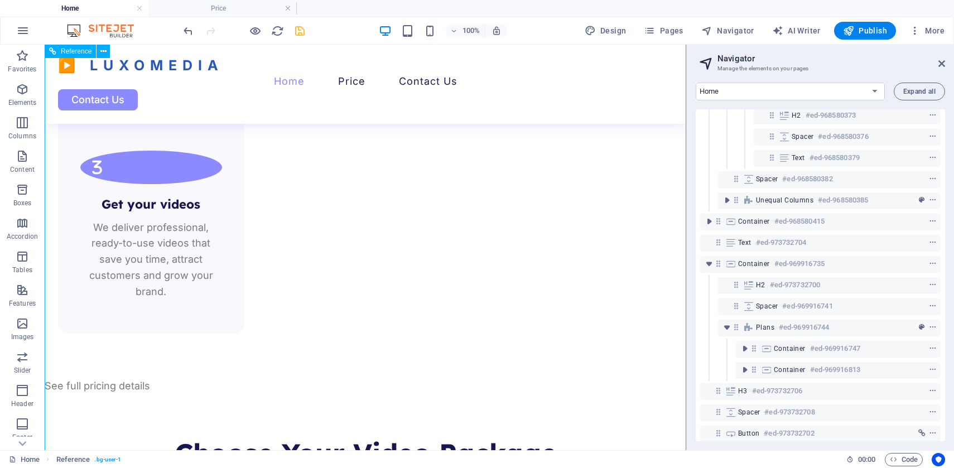
scroll to position [2160, 0]
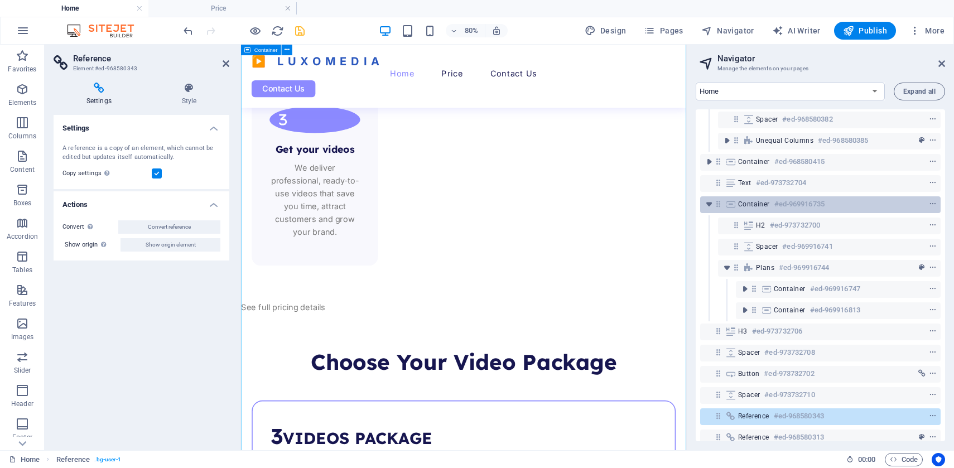
scroll to position [275, 0]
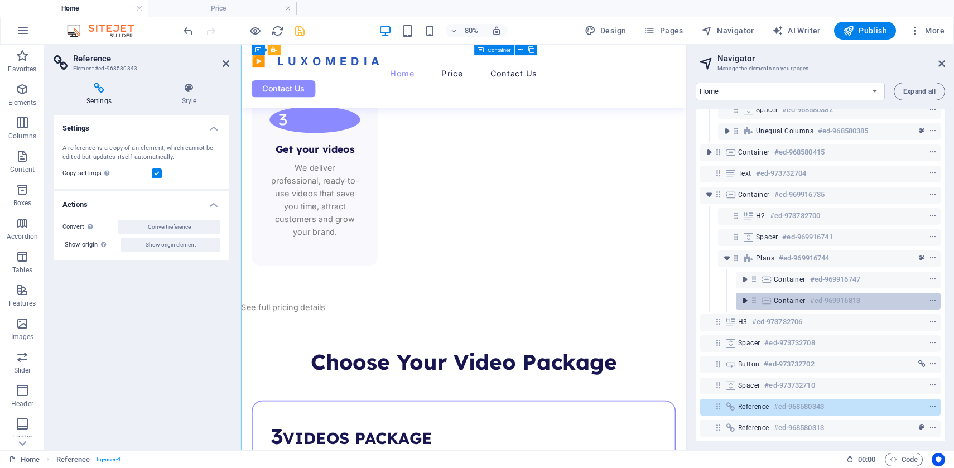
click at [744, 295] on icon "toggle-expand" at bounding box center [744, 300] width 11 height 11
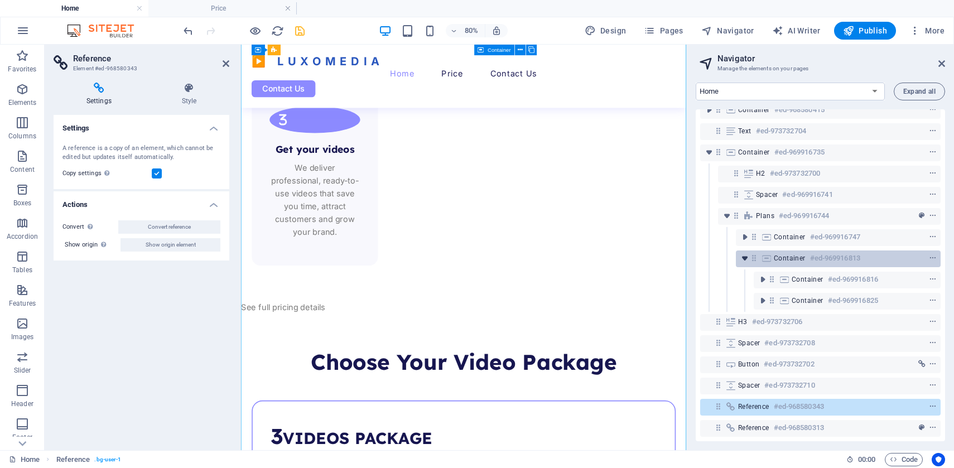
scroll to position [318, 0]
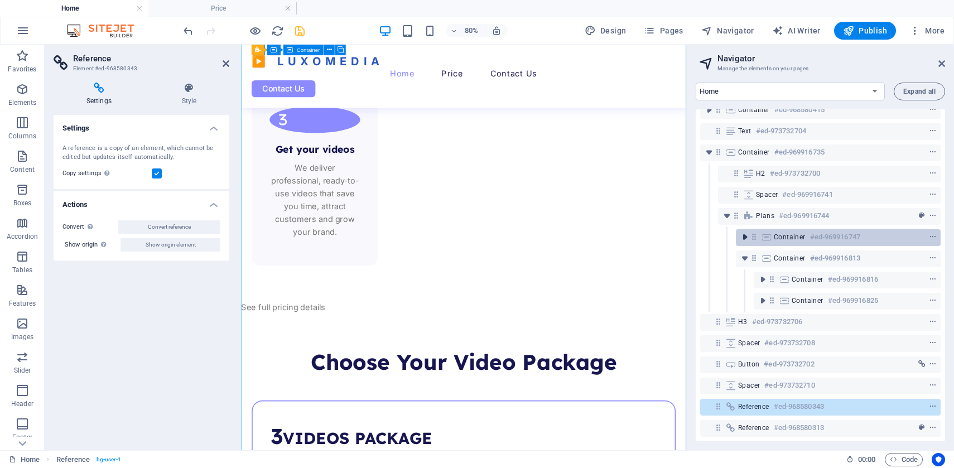
click at [744, 232] on icon "toggle-expand" at bounding box center [744, 237] width 11 height 11
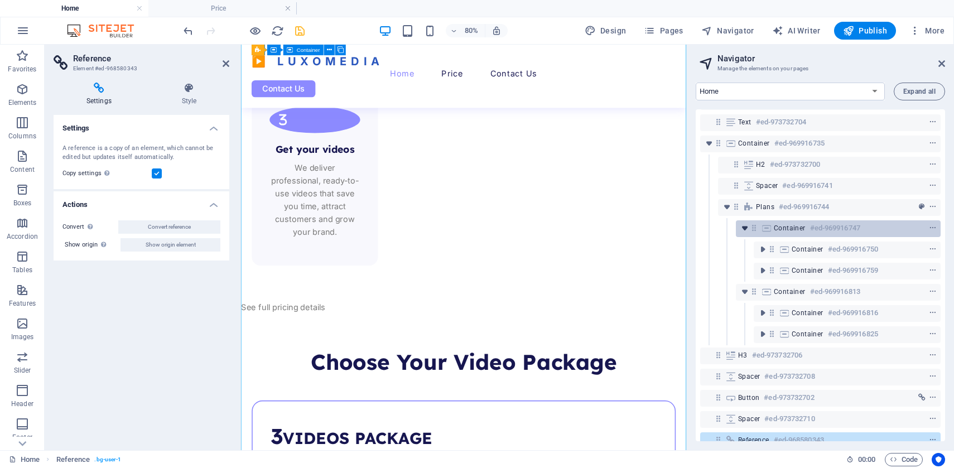
scroll to position [360, 0]
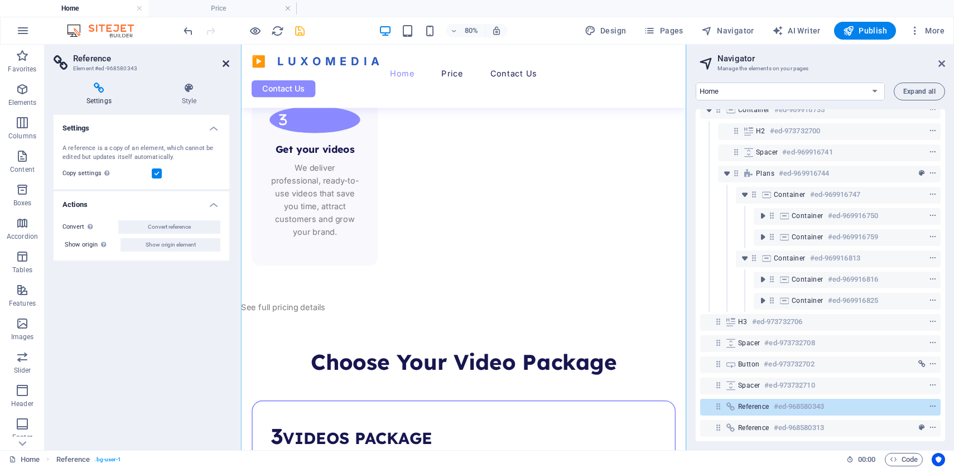
click at [224, 60] on icon at bounding box center [226, 63] width 7 height 9
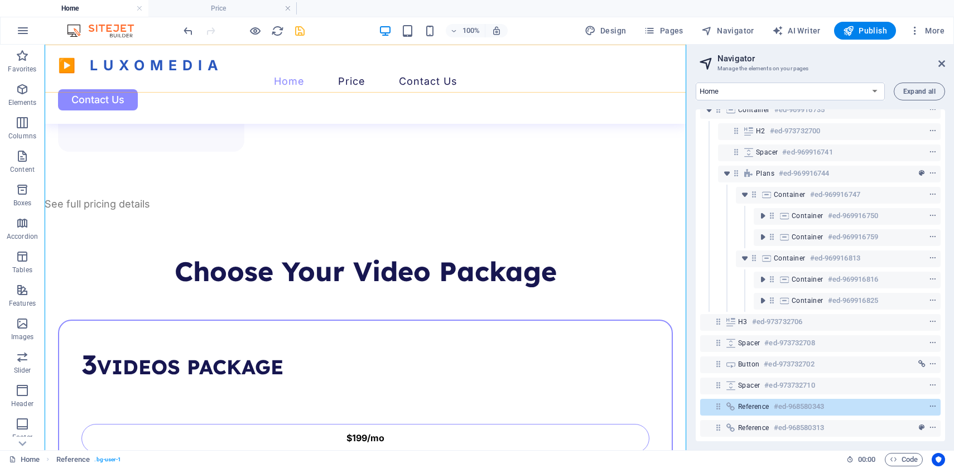
scroll to position [2160, 0]
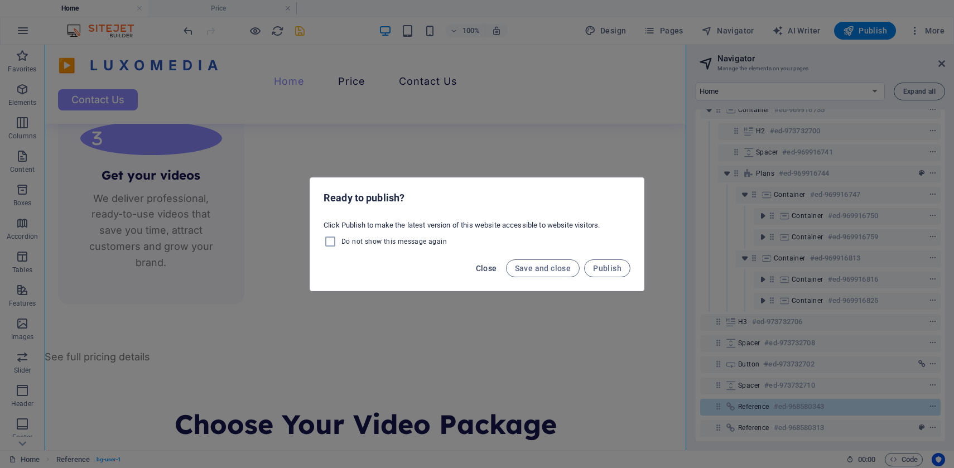
click at [490, 268] on span "Close" at bounding box center [486, 268] width 21 height 9
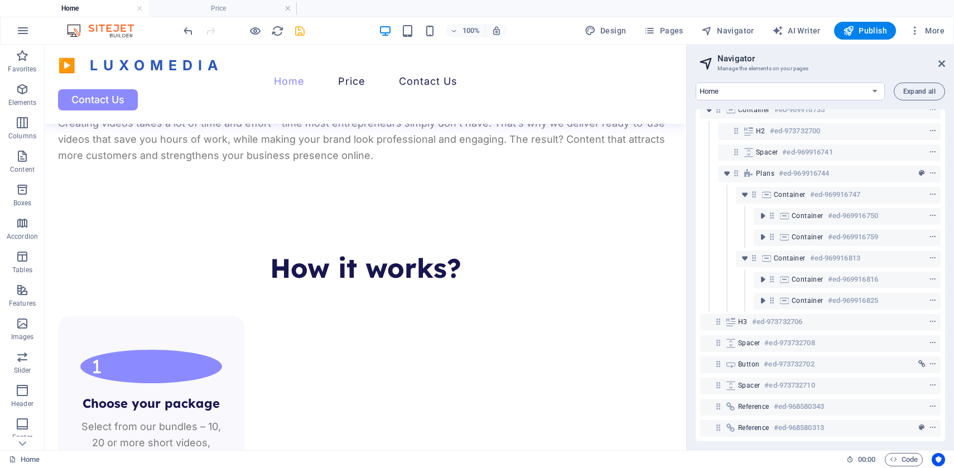
click at [299, 32] on icon "save" at bounding box center [300, 31] width 13 height 13
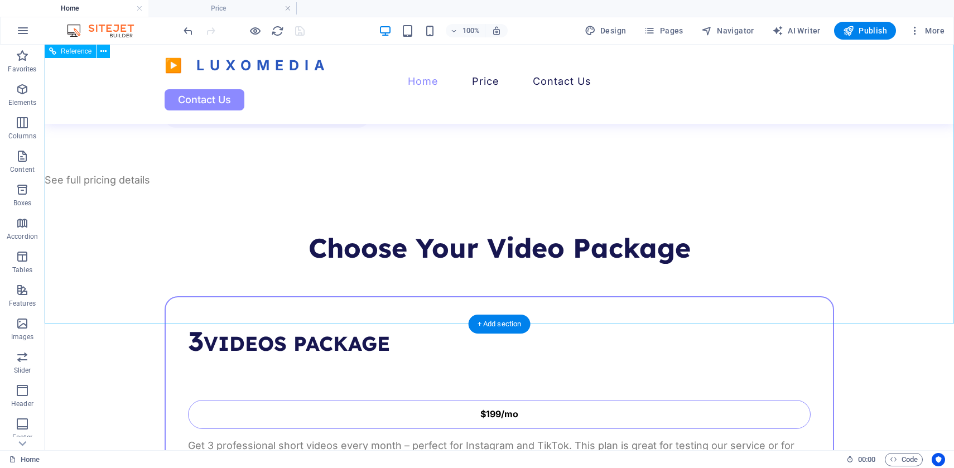
scroll to position [2312, 0]
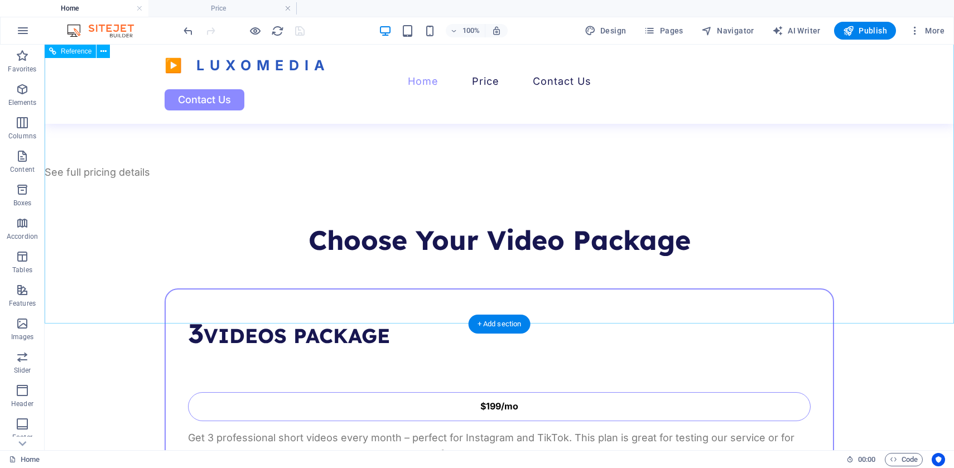
click at [724, 33] on span "Navigator" at bounding box center [727, 30] width 53 height 11
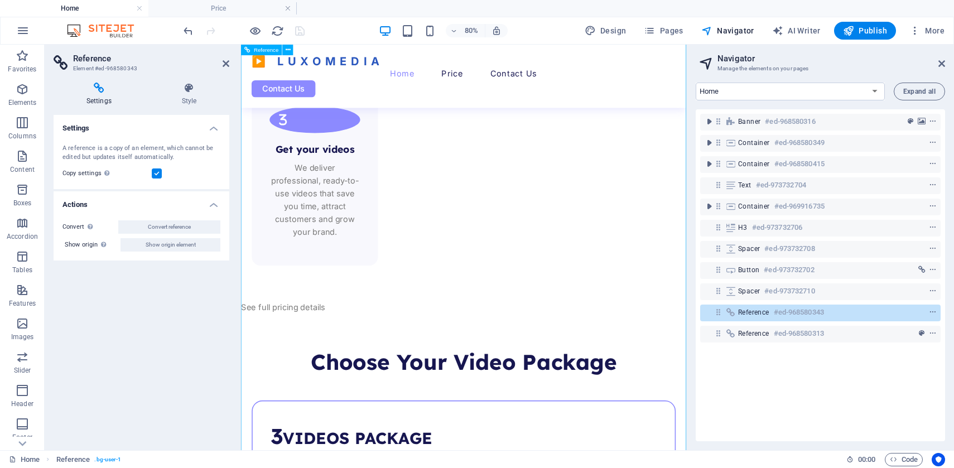
click at [936, 29] on span "More" at bounding box center [927, 30] width 35 height 11
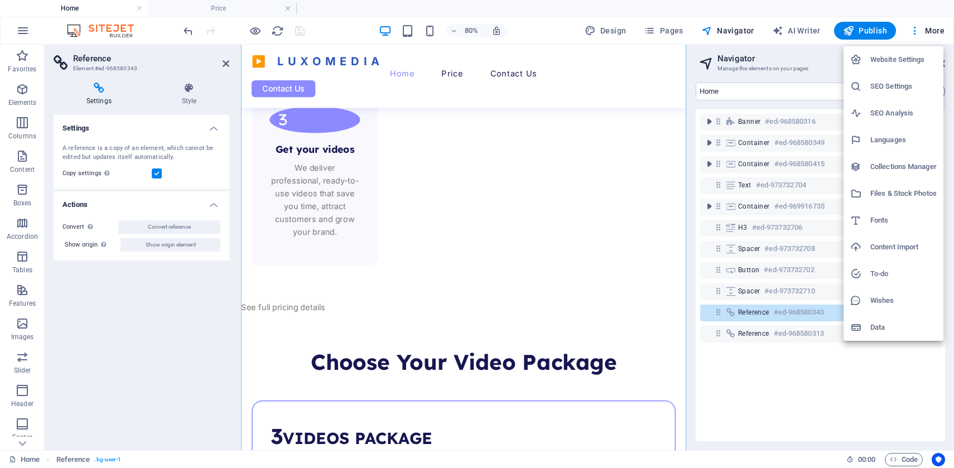
click at [664, 32] on div at bounding box center [477, 234] width 954 height 468
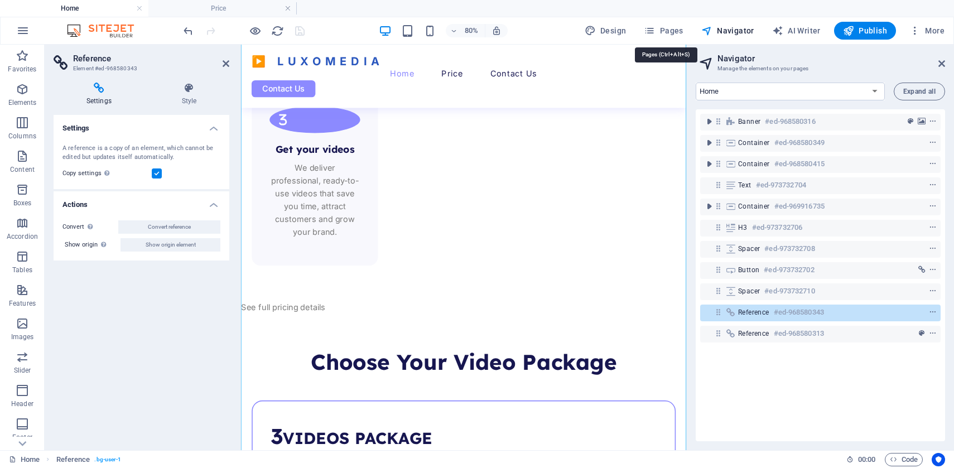
click at [664, 32] on span "Pages" at bounding box center [663, 30] width 39 height 11
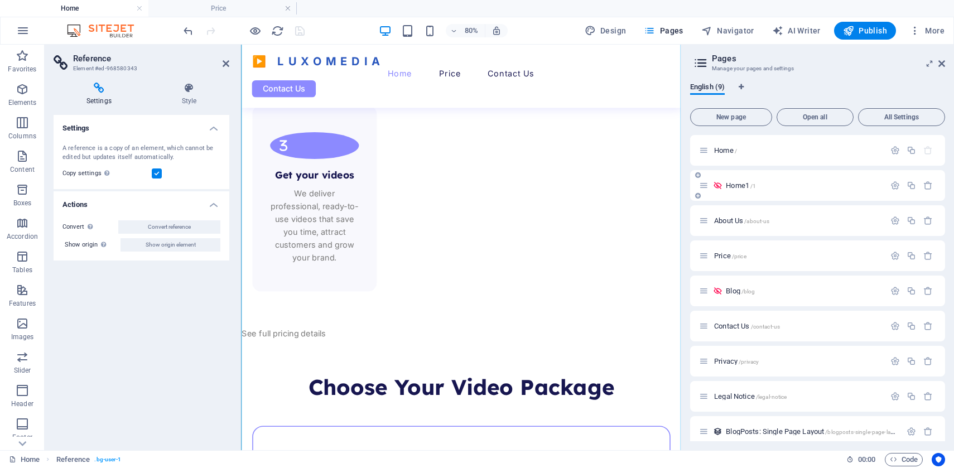
click at [785, 184] on p "Home1 /1" at bounding box center [804, 185] width 156 height 7
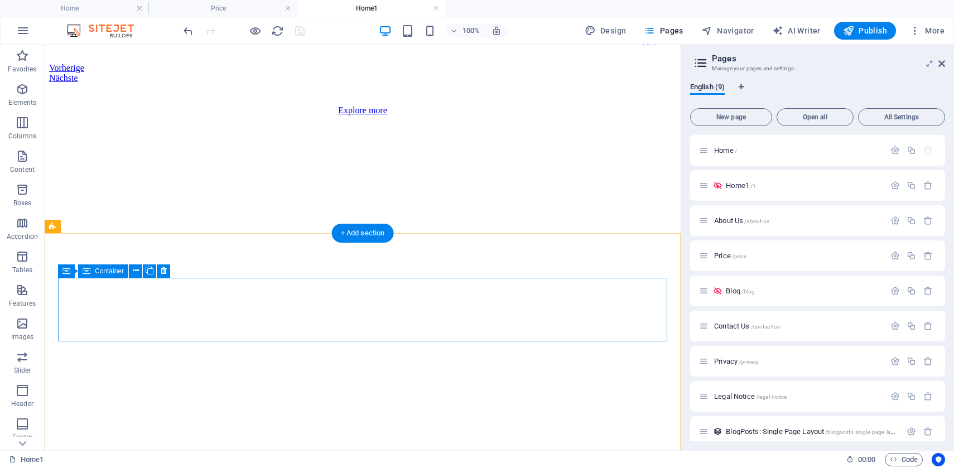
scroll to position [3054, 0]
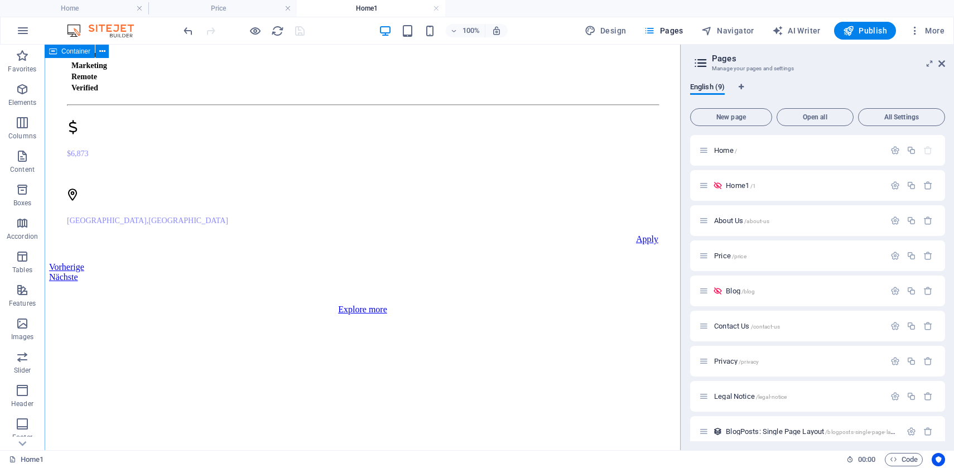
select select "px"
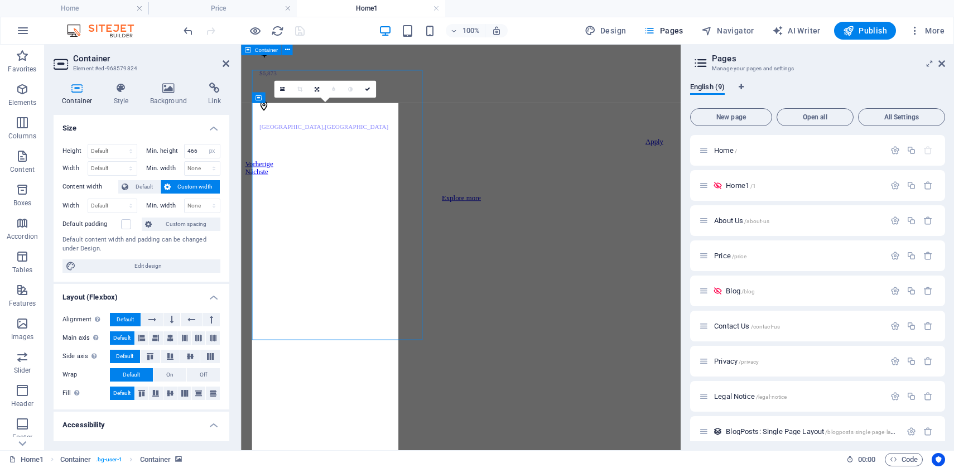
scroll to position [3096, 0]
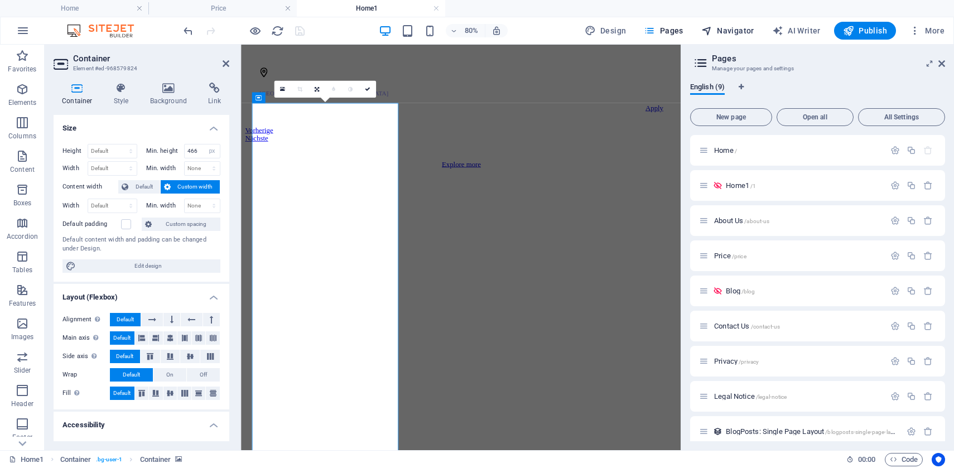
click at [738, 30] on span "Navigator" at bounding box center [727, 30] width 53 height 11
select select "17728003-en"
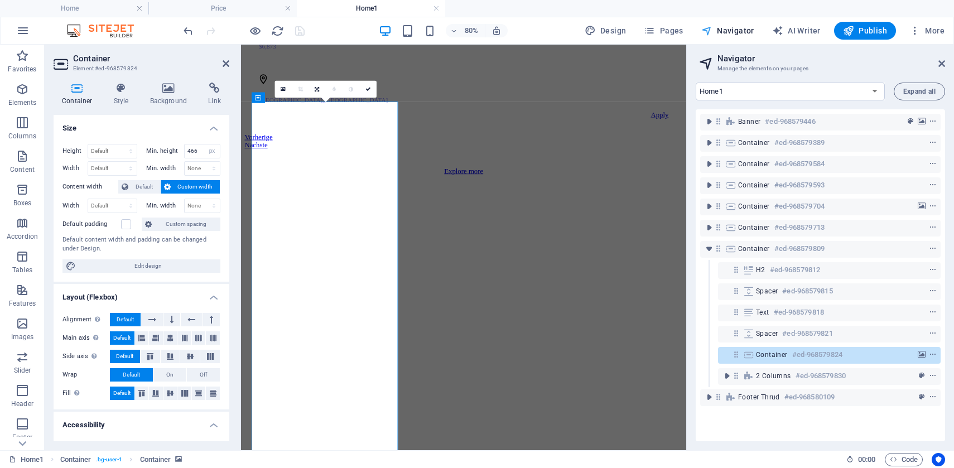
scroll to position [3098, 0]
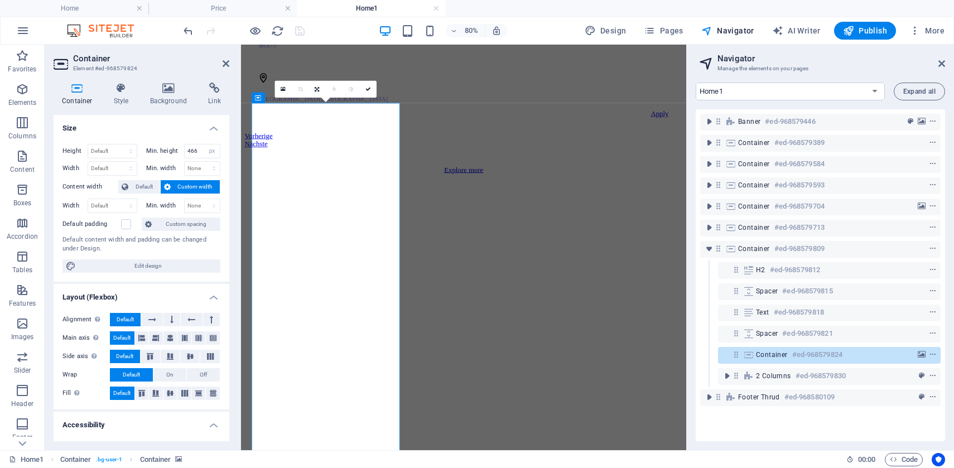
click at [728, 373] on icon "toggle-expand" at bounding box center [727, 376] width 11 height 11
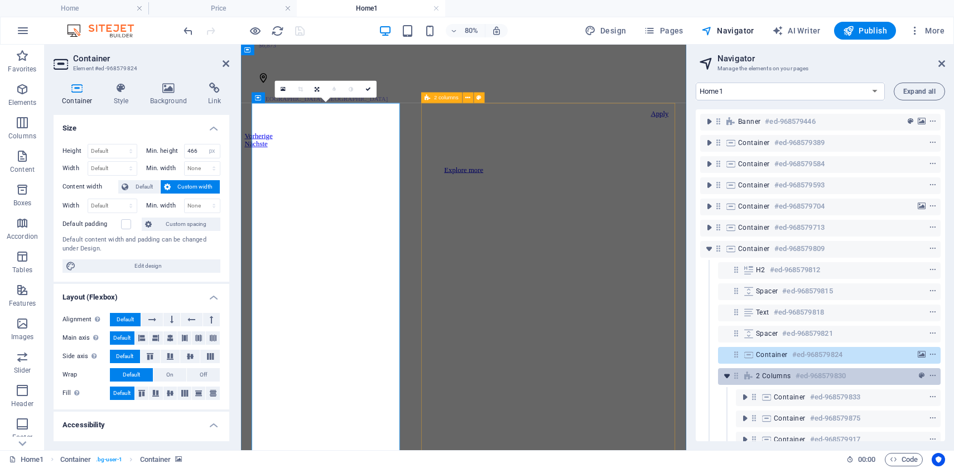
scroll to position [63, 0]
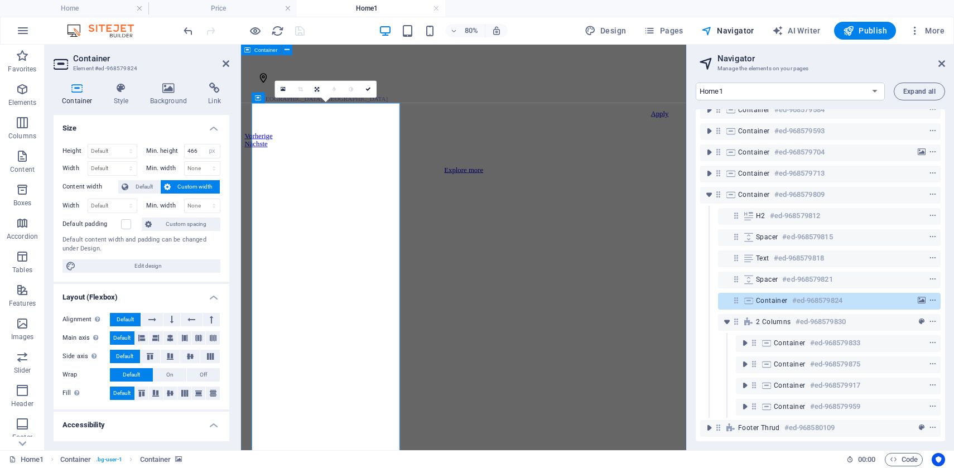
click at [80, 93] on icon at bounding box center [77, 88] width 47 height 11
click at [886, 295] on div at bounding box center [912, 300] width 52 height 13
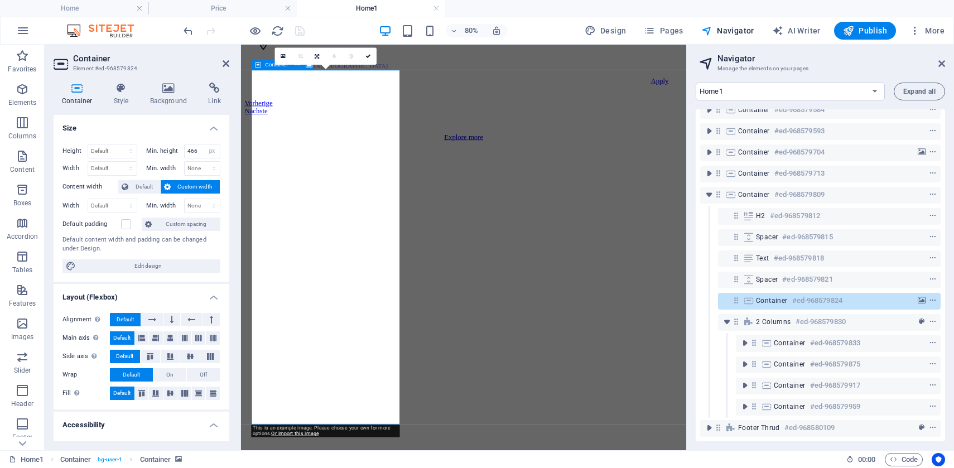
click at [886, 295] on div at bounding box center [912, 300] width 52 height 13
click at [866, 294] on div "Container #ed-968579824" at bounding box center [820, 300] width 129 height 13
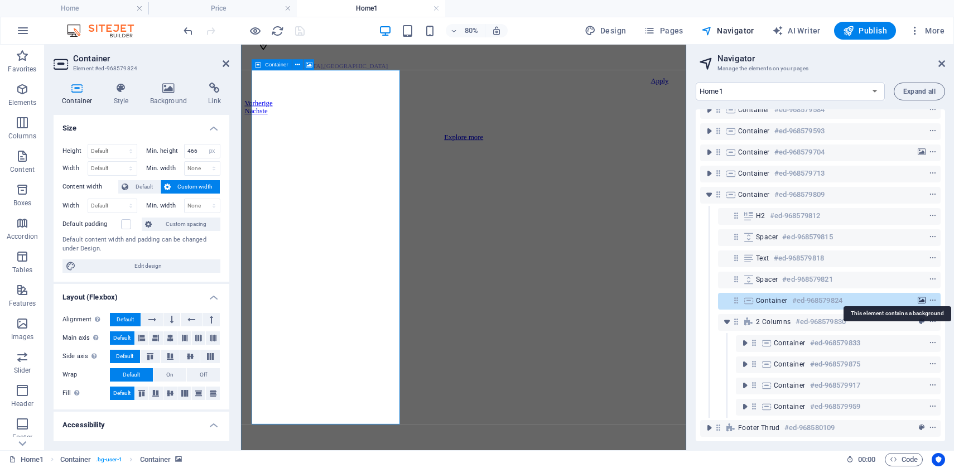
click at [920, 297] on icon "background" at bounding box center [922, 301] width 8 height 8
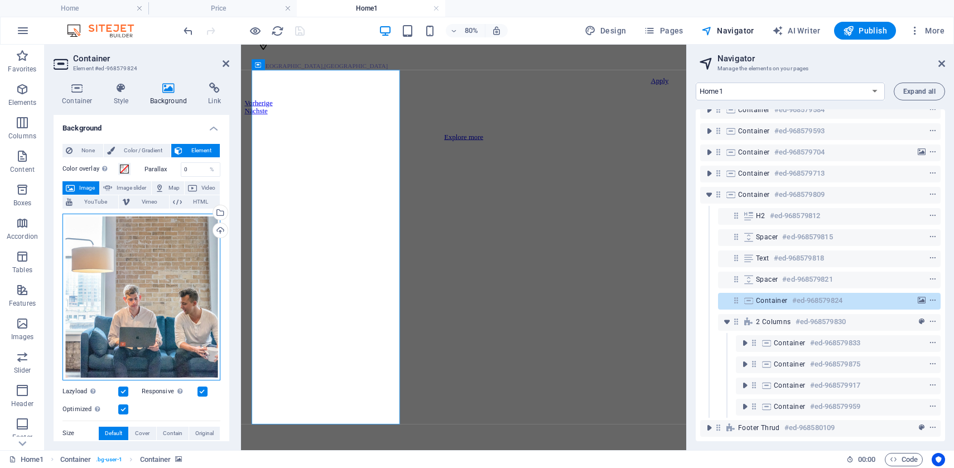
click at [113, 266] on div "Drag files here, click to choose files or select files from Files or our free s…" at bounding box center [142, 297] width 158 height 167
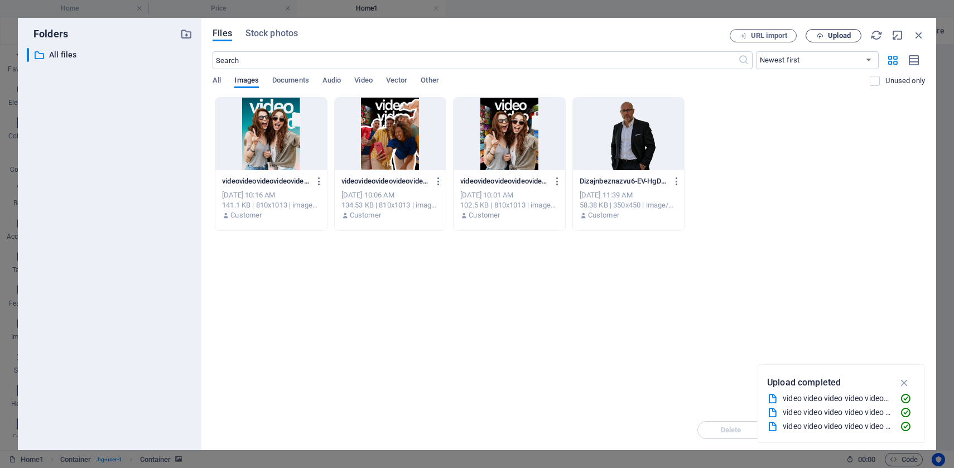
click at [823, 41] on button "Upload" at bounding box center [834, 35] width 56 height 13
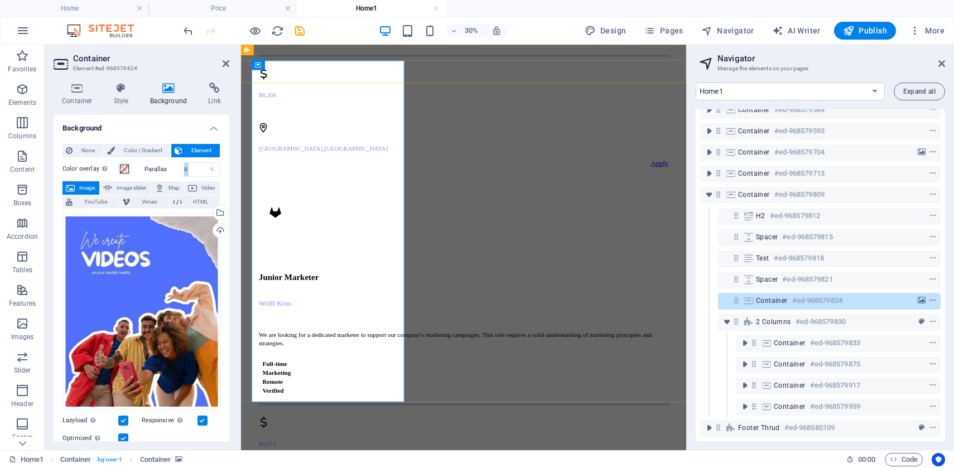
scroll to position [3139, 0]
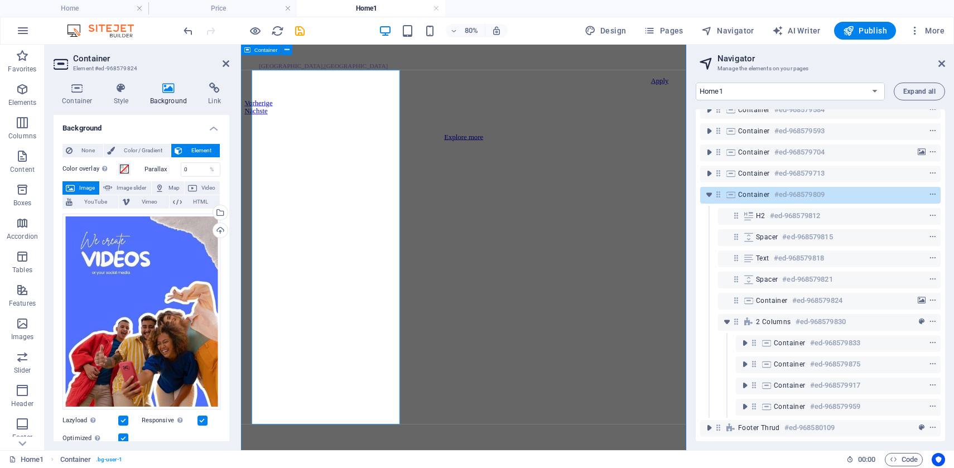
scroll to position [3097, 0]
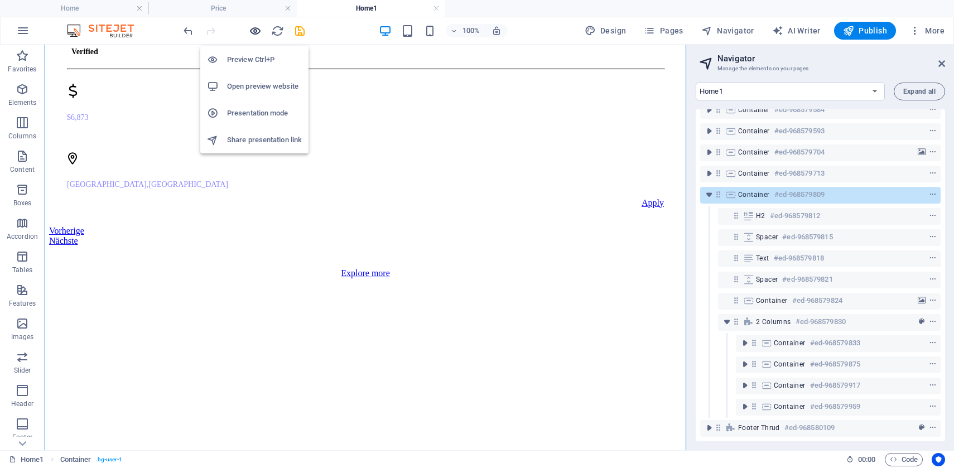
click at [256, 28] on icon "button" at bounding box center [255, 31] width 13 height 13
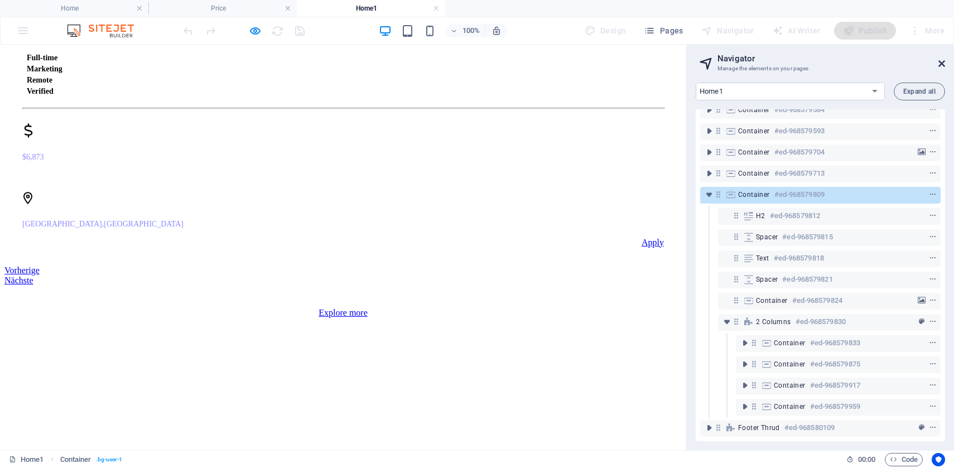
click at [941, 63] on icon at bounding box center [942, 63] width 7 height 9
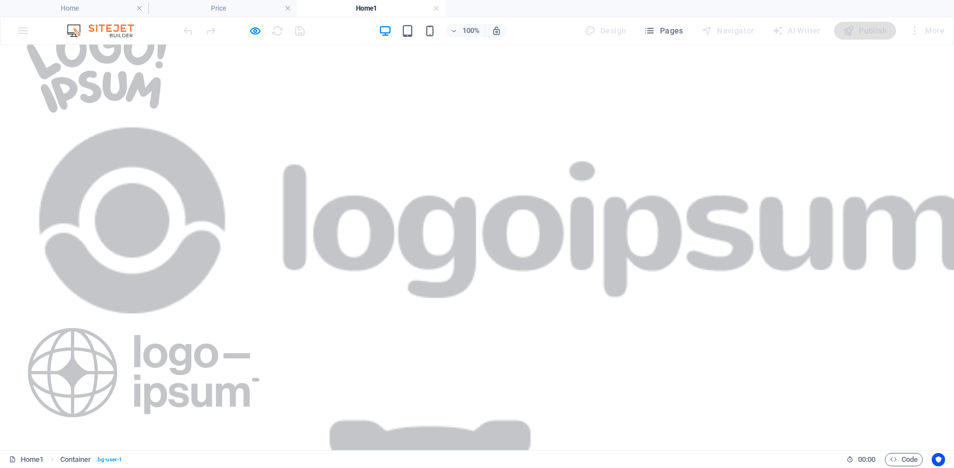
scroll to position [1965, 0]
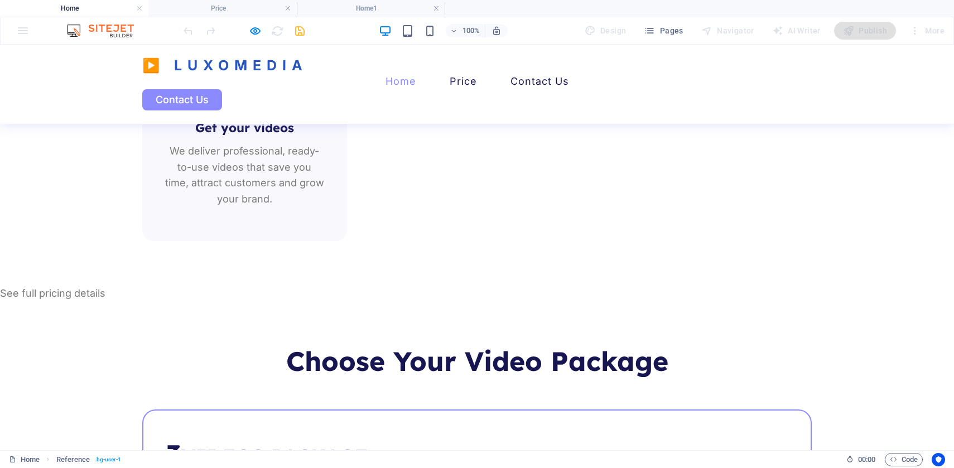
scroll to position [2184, 0]
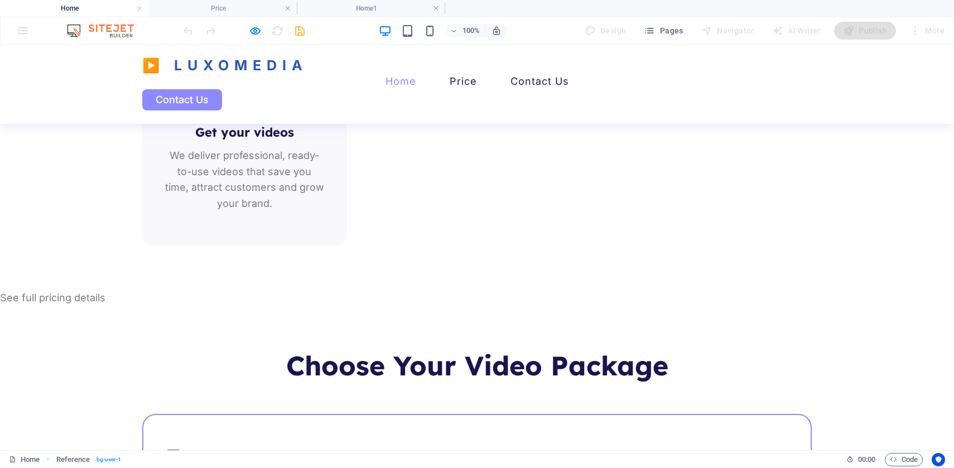
click at [300, 33] on div at bounding box center [243, 31] width 125 height 18
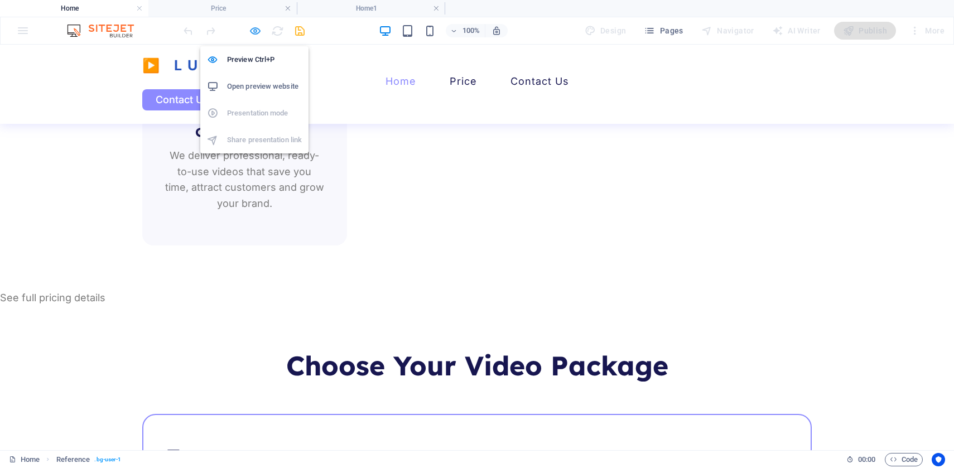
click at [254, 32] on icon "button" at bounding box center [255, 31] width 13 height 13
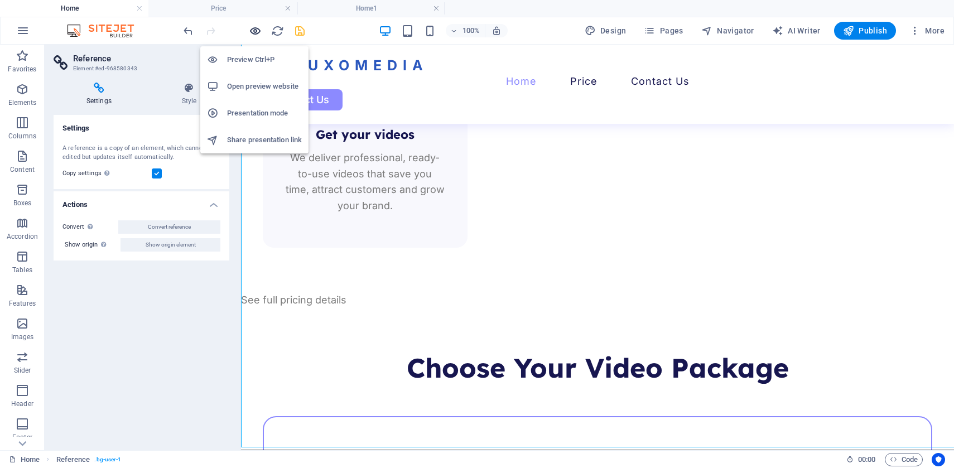
scroll to position [2186, 0]
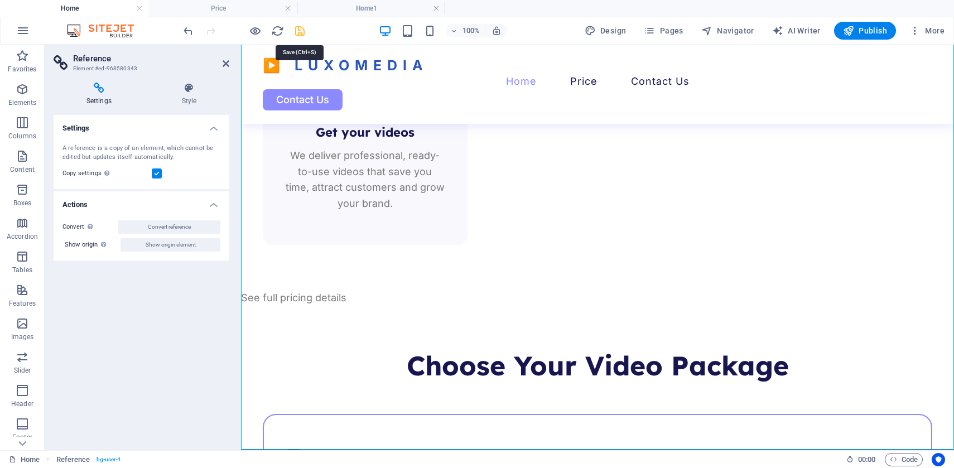
click at [301, 32] on icon "save" at bounding box center [300, 31] width 13 height 13
click at [859, 33] on span "Publish" at bounding box center [865, 30] width 44 height 11
